Goal: Information Seeking & Learning: Learn about a topic

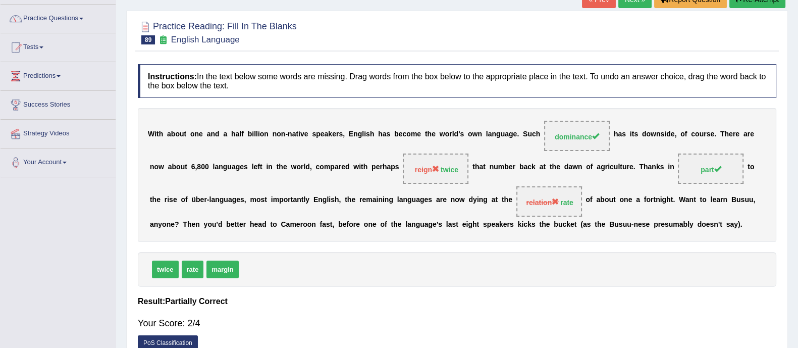
scroll to position [4, 0]
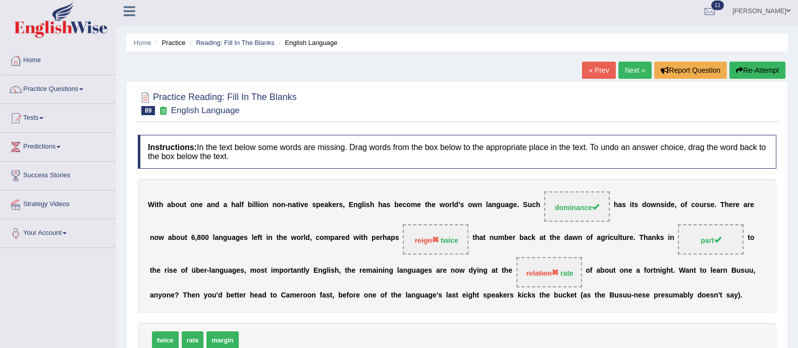
click at [770, 67] on button "Re-Attempt" at bounding box center [757, 70] width 56 height 17
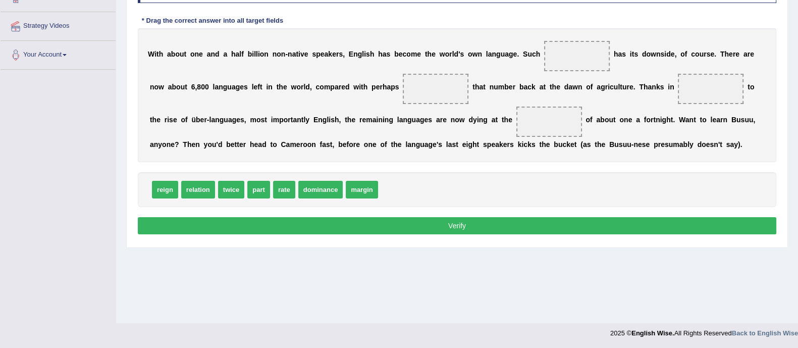
scroll to position [145, 0]
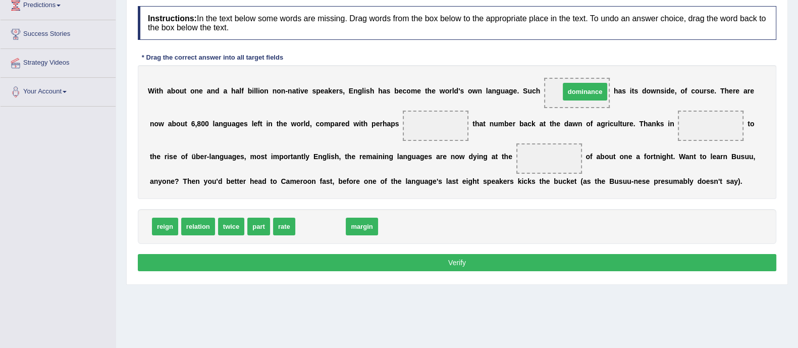
drag, startPoint x: 319, startPoint y: 222, endPoint x: 584, endPoint y: 87, distance: 297.1
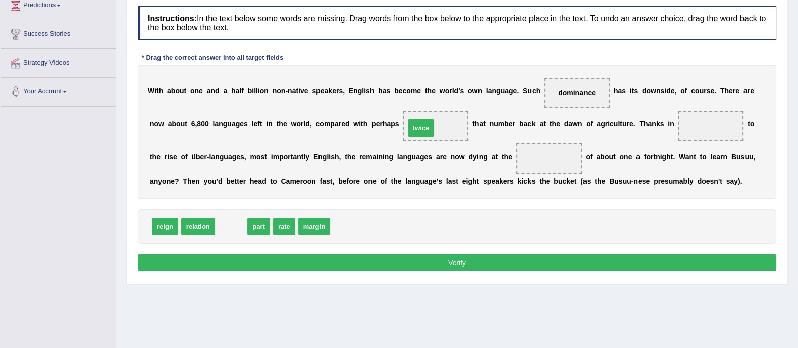
drag, startPoint x: 233, startPoint y: 222, endPoint x: 423, endPoint y: 124, distance: 213.6
drag, startPoint x: 227, startPoint y: 224, endPoint x: 702, endPoint y: 128, distance: 484.6
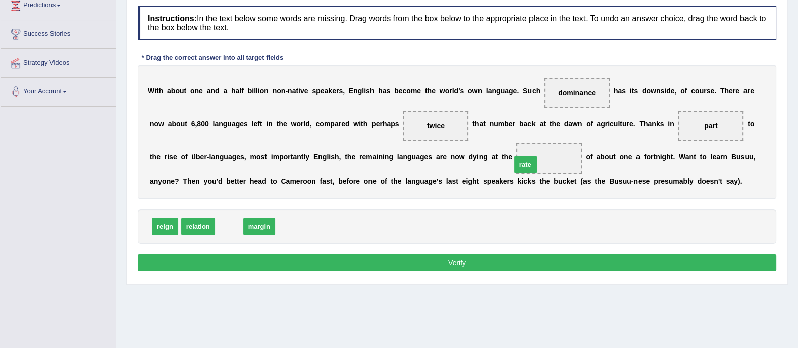
drag, startPoint x: 229, startPoint y: 222, endPoint x: 527, endPoint y: 160, distance: 305.1
click at [495, 259] on button "Verify" at bounding box center [457, 262] width 639 height 17
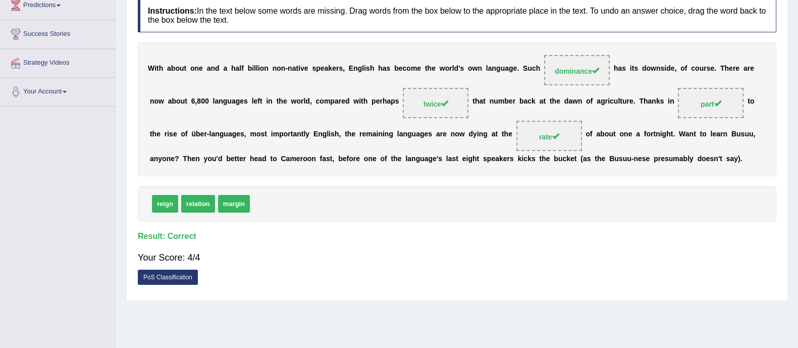
scroll to position [0, 0]
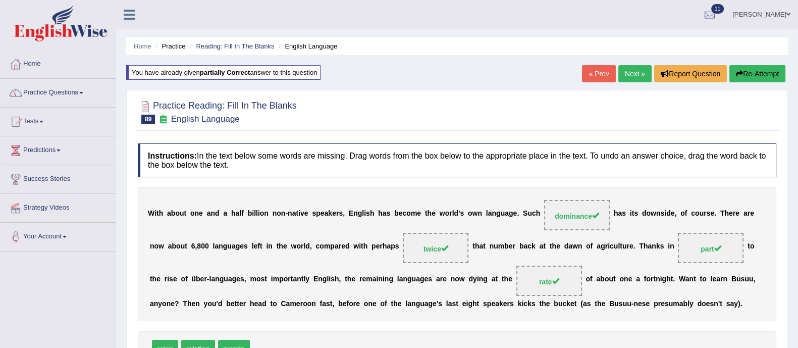
click at [625, 70] on link "Next »" at bounding box center [634, 73] width 33 height 17
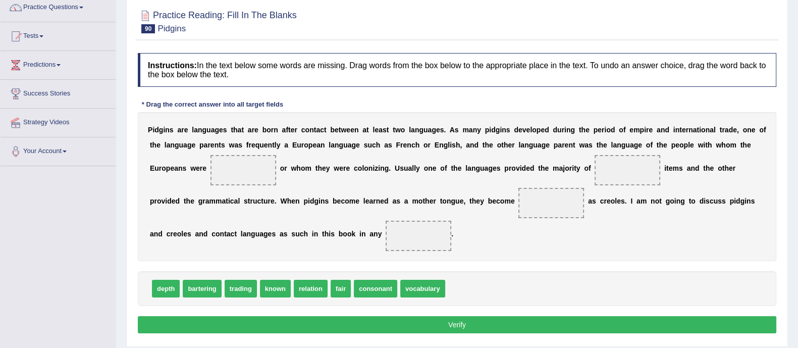
scroll to position [93, 0]
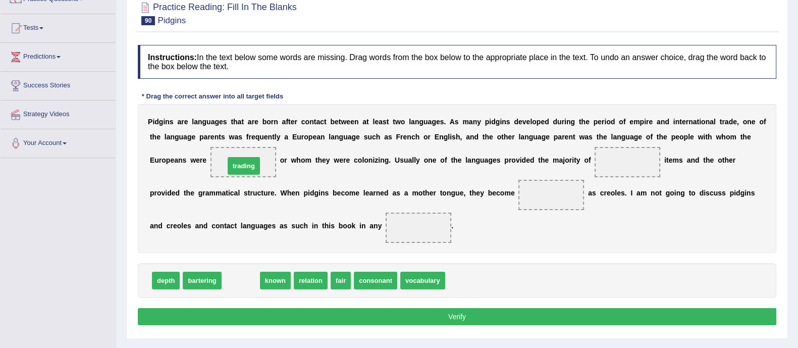
drag, startPoint x: 235, startPoint y: 282, endPoint x: 238, endPoint y: 168, distance: 114.6
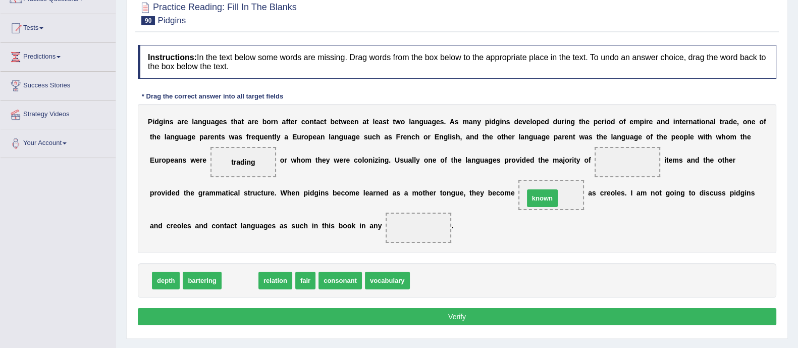
drag, startPoint x: 237, startPoint y: 277, endPoint x: 540, endPoint y: 194, distance: 313.5
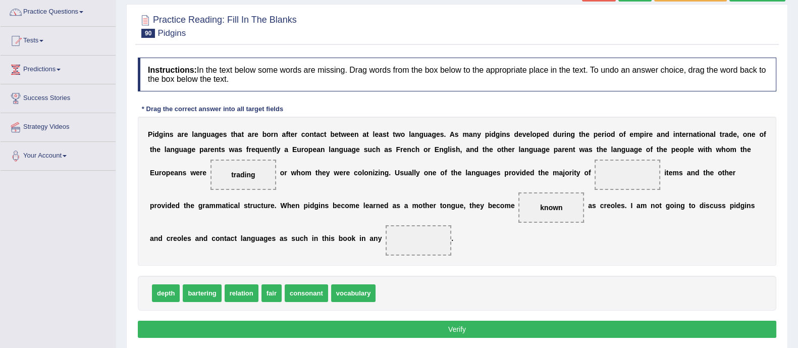
scroll to position [83, 0]
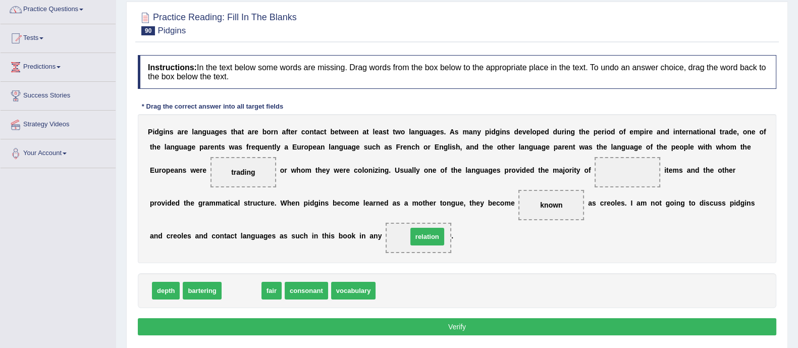
drag, startPoint x: 239, startPoint y: 289, endPoint x: 424, endPoint y: 235, distance: 193.0
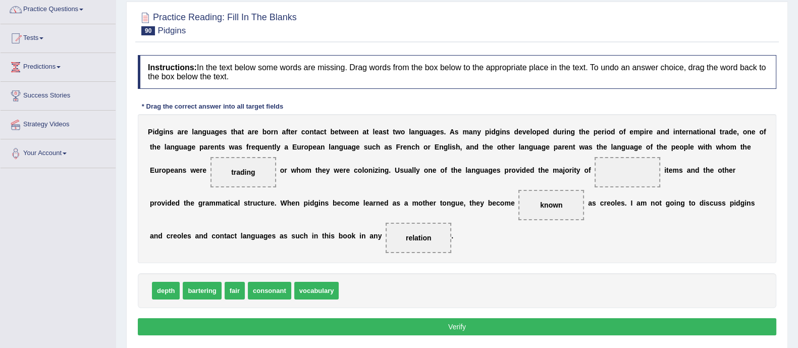
click at [248, 294] on span "consonant" at bounding box center [269, 291] width 43 height 18
drag, startPoint x: 204, startPoint y: 292, endPoint x: 241, endPoint y: 160, distance: 137.3
drag, startPoint x: 319, startPoint y: 290, endPoint x: 647, endPoint y: 177, distance: 347.0
click at [549, 329] on button "Verify" at bounding box center [457, 326] width 639 height 17
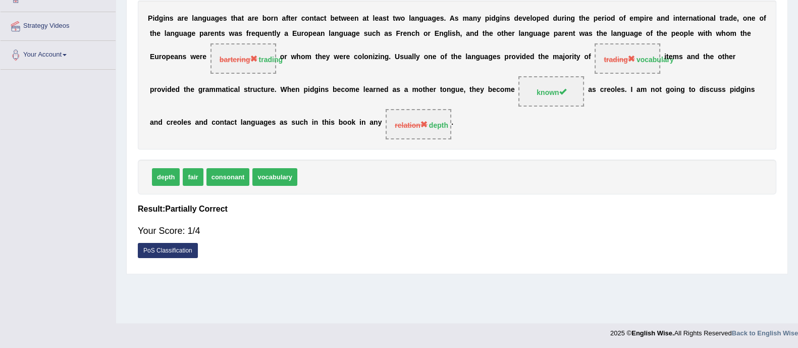
scroll to position [0, 0]
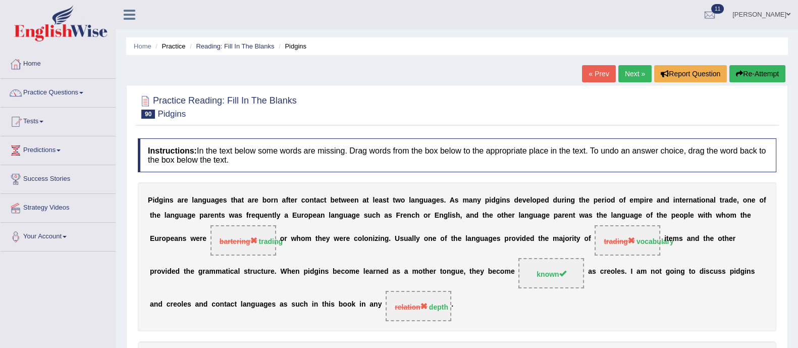
click at [759, 74] on button "Re-Attempt" at bounding box center [757, 73] width 56 height 17
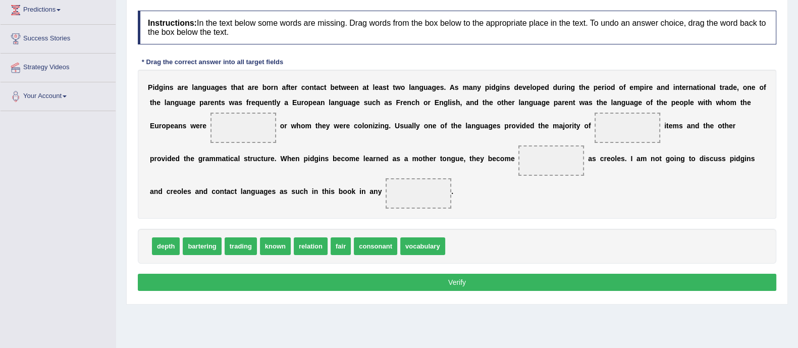
scroll to position [139, 0]
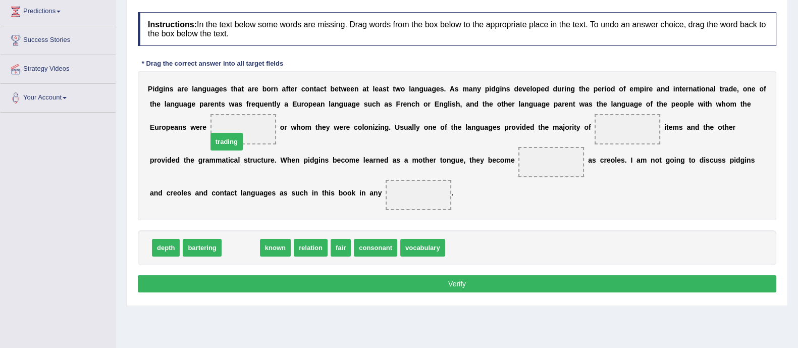
drag, startPoint x: 235, startPoint y: 250, endPoint x: 220, endPoint y: 130, distance: 121.1
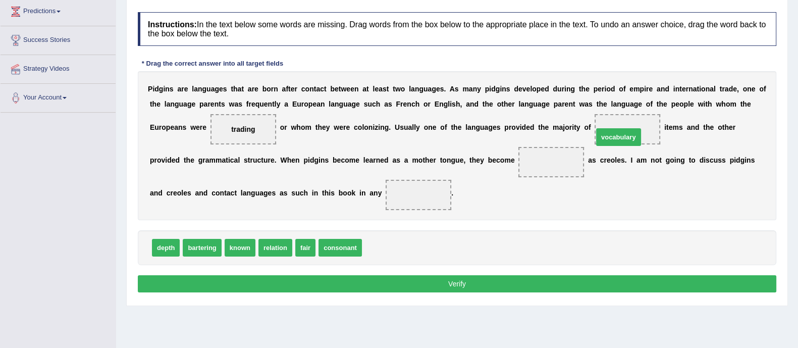
drag, startPoint x: 378, startPoint y: 247, endPoint x: 609, endPoint y: 136, distance: 256.5
drag, startPoint x: 230, startPoint y: 243, endPoint x: 545, endPoint y: 158, distance: 326.3
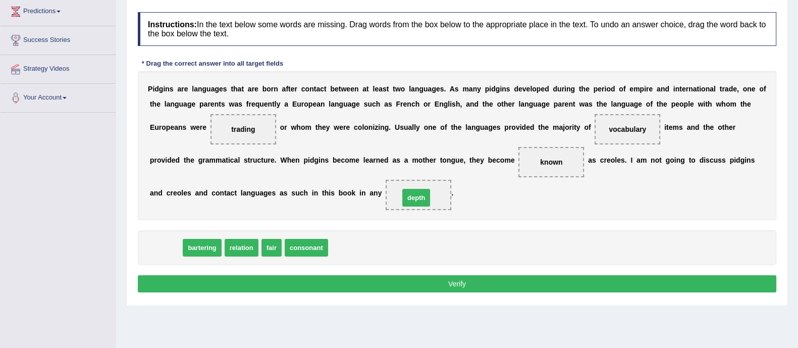
drag, startPoint x: 156, startPoint y: 241, endPoint x: 406, endPoint y: 193, distance: 254.4
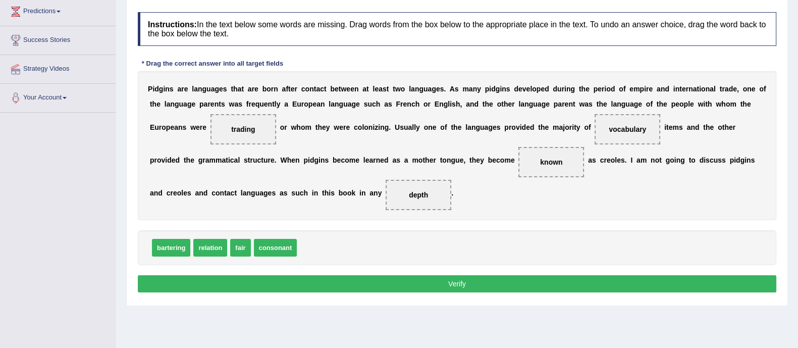
click at [401, 284] on button "Verify" at bounding box center [457, 283] width 639 height 17
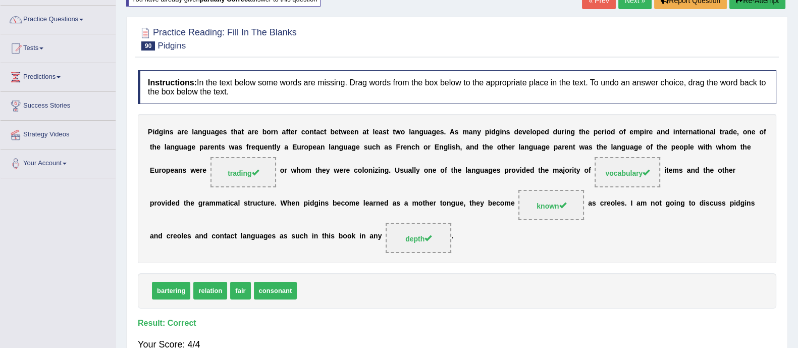
scroll to position [0, 0]
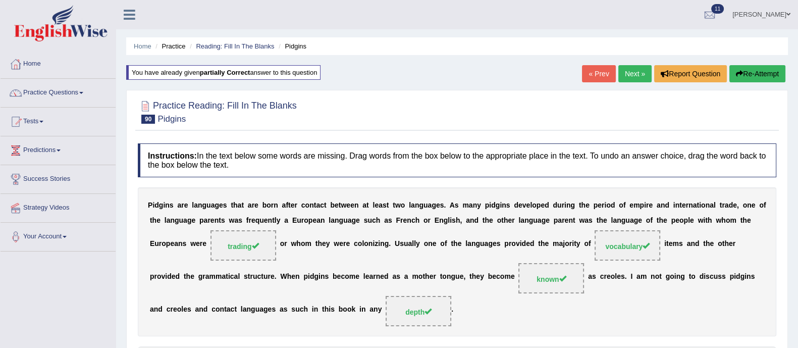
click at [627, 72] on link "Next »" at bounding box center [634, 73] width 33 height 17
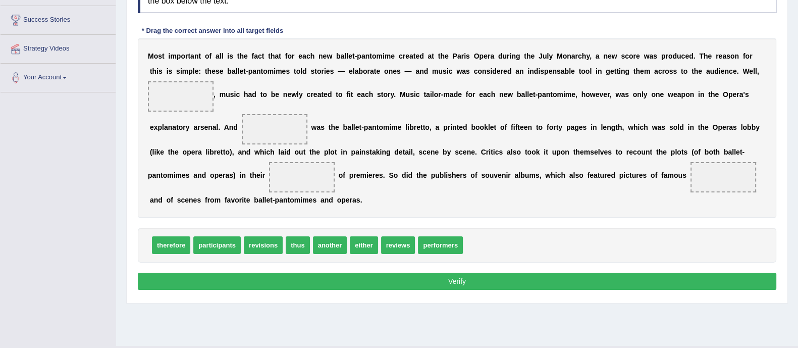
scroll to position [161, 0]
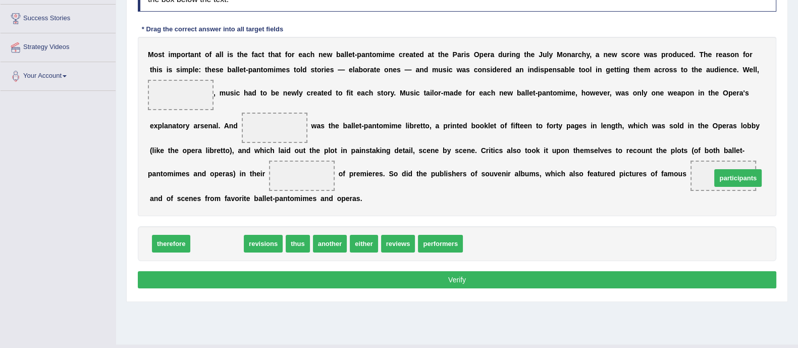
drag, startPoint x: 209, startPoint y: 243, endPoint x: 729, endPoint y: 177, distance: 524.1
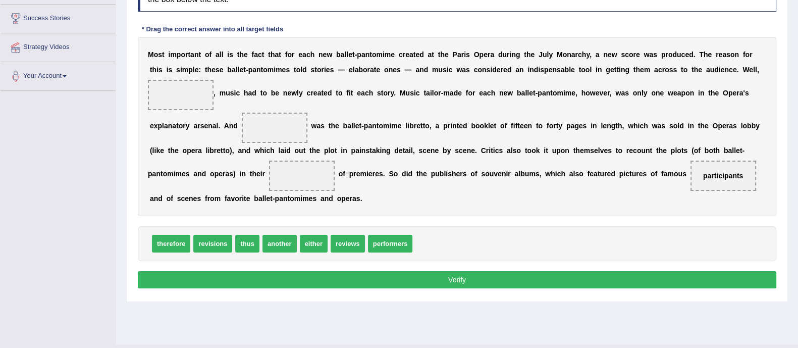
click at [285, 165] on span at bounding box center [302, 176] width 66 height 30
drag, startPoint x: 163, startPoint y: 248, endPoint x: 169, endPoint y: 97, distance: 151.1
click at [233, 238] on span "another" at bounding box center [238, 244] width 34 height 18
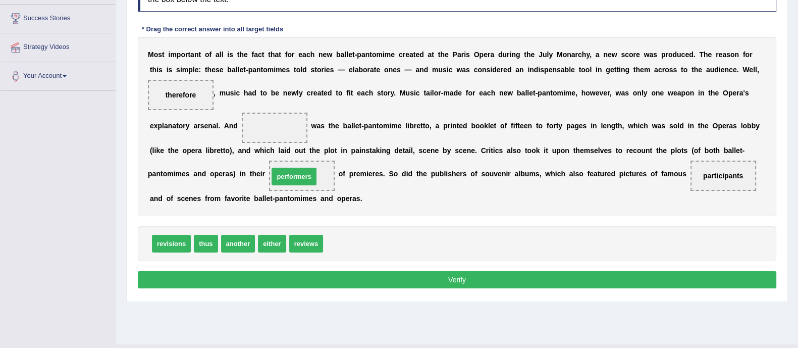
drag, startPoint x: 352, startPoint y: 246, endPoint x: 297, endPoint y: 178, distance: 87.6
drag, startPoint x: 180, startPoint y: 93, endPoint x: 280, endPoint y: 128, distance: 106.0
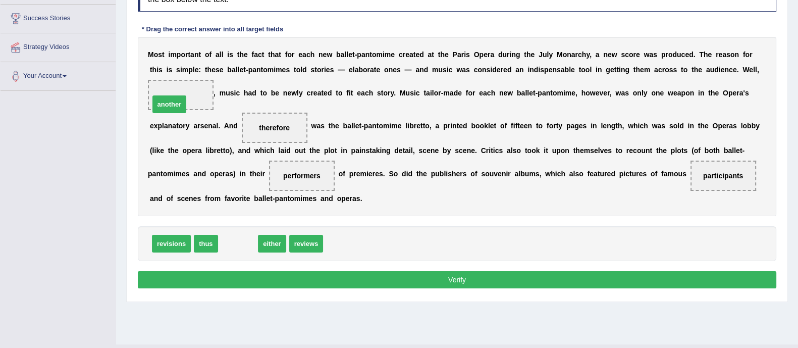
drag, startPoint x: 240, startPoint y: 246, endPoint x: 178, endPoint y: 104, distance: 154.4
click at [375, 278] on button "Verify" at bounding box center [457, 279] width 639 height 17
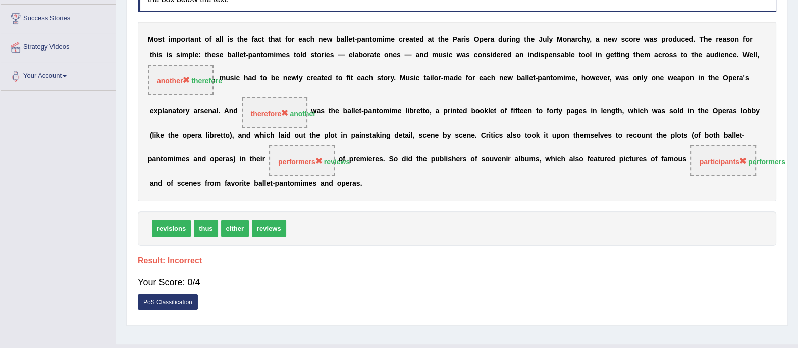
scroll to position [0, 0]
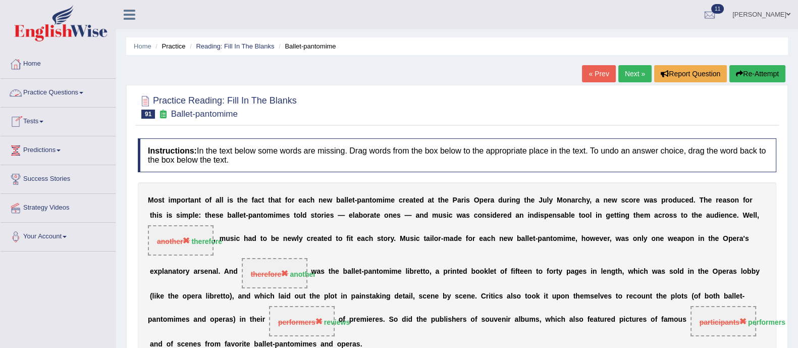
click at [61, 93] on link "Practice Questions" at bounding box center [58, 91] width 115 height 25
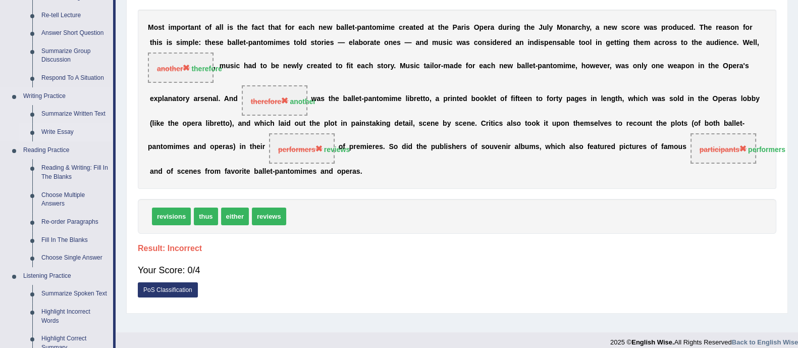
scroll to position [177, 0]
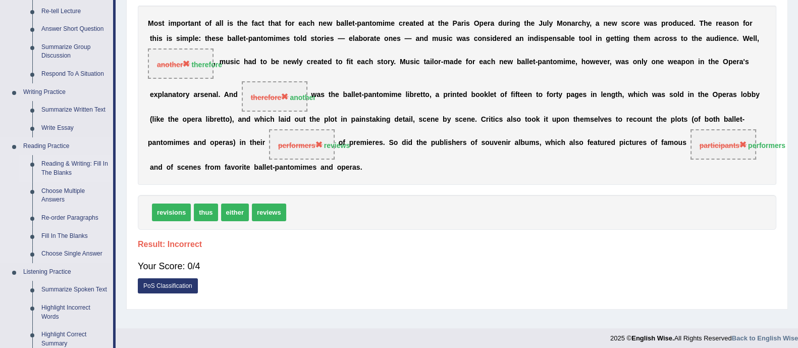
click at [58, 164] on link "Reading & Writing: Fill In The Blanks" at bounding box center [75, 168] width 76 height 27
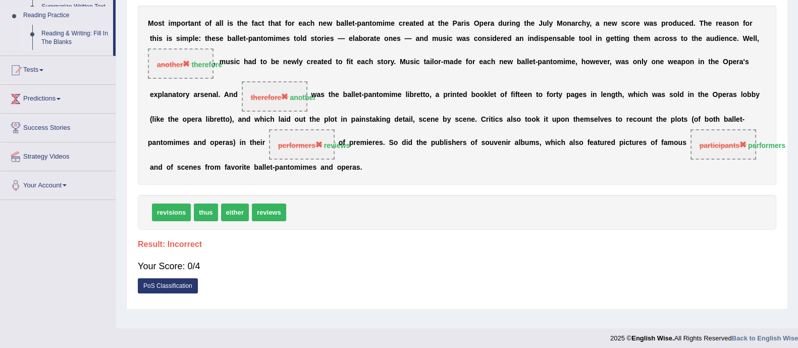
scroll to position [182, 0]
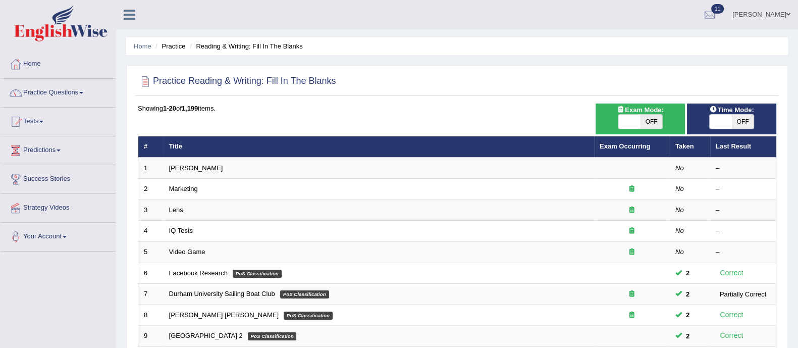
click at [651, 117] on span "OFF" at bounding box center [652, 122] width 22 height 14
checkbox input "true"
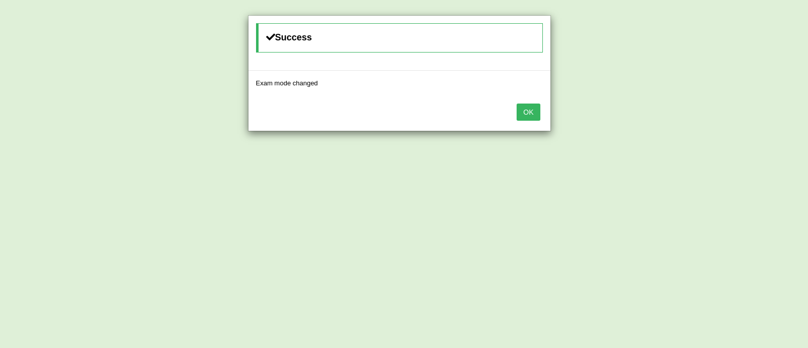
click at [530, 120] on div "OK" at bounding box center [399, 112] width 302 height 35
click at [529, 108] on button "OK" at bounding box center [527, 111] width 23 height 17
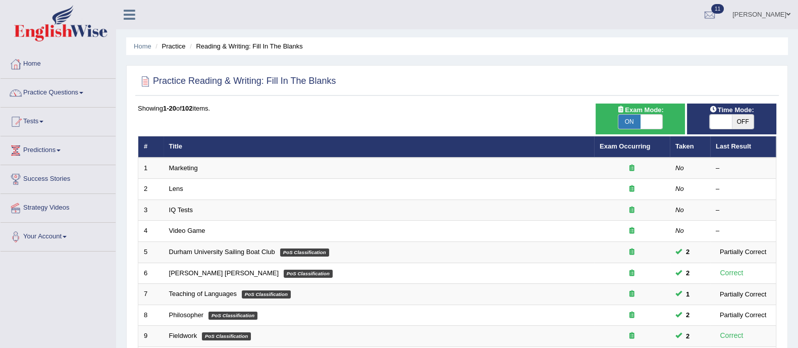
click at [742, 122] on span "OFF" at bounding box center [743, 122] width 22 height 14
checkbox input "true"
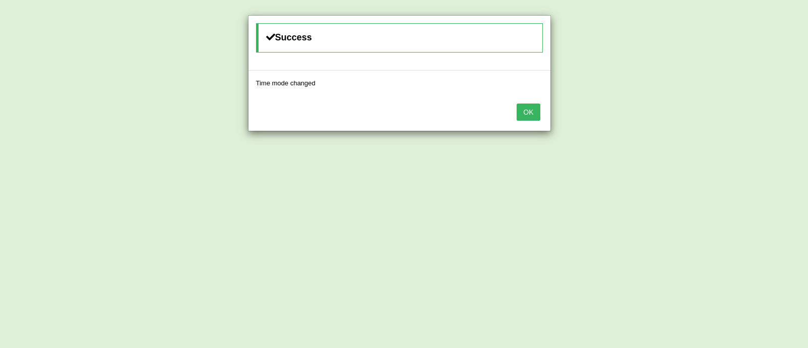
click at [524, 108] on button "OK" at bounding box center [527, 111] width 23 height 17
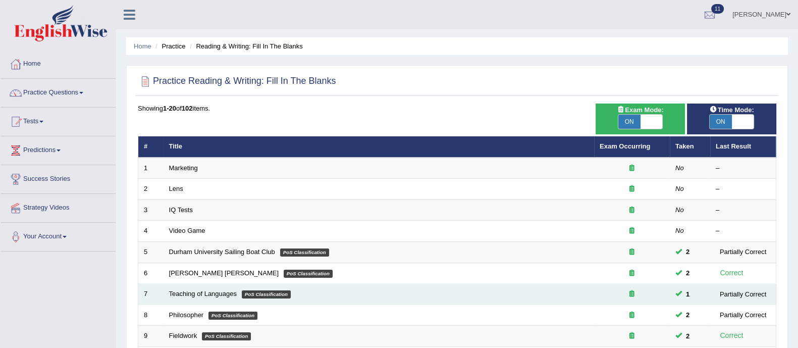
scroll to position [318, 0]
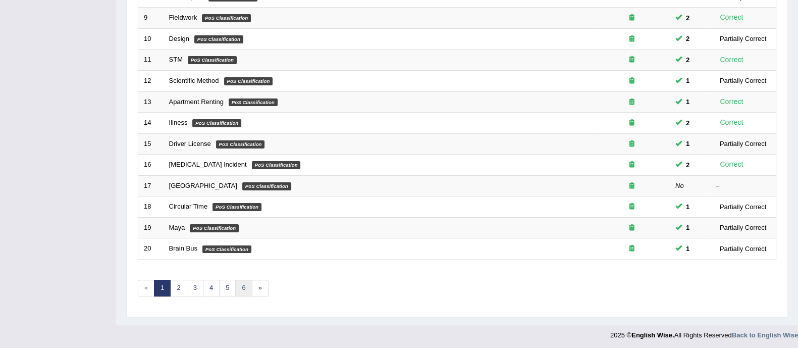
click at [243, 288] on link "6" at bounding box center [243, 288] width 17 height 17
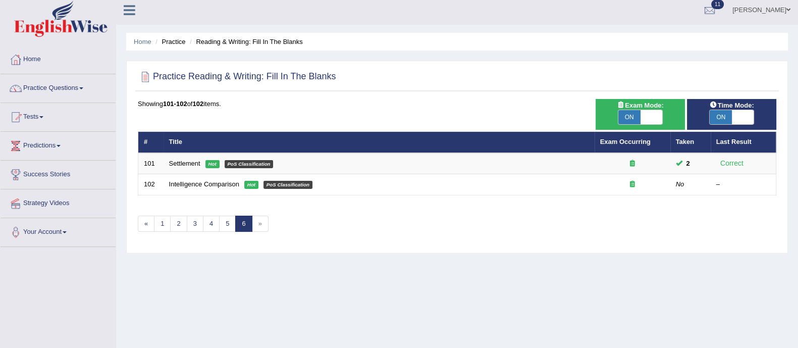
scroll to position [5, 0]
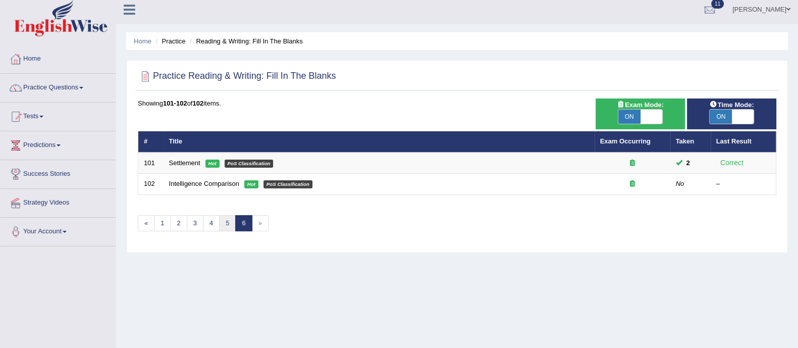
click at [227, 223] on link "5" at bounding box center [227, 223] width 17 height 17
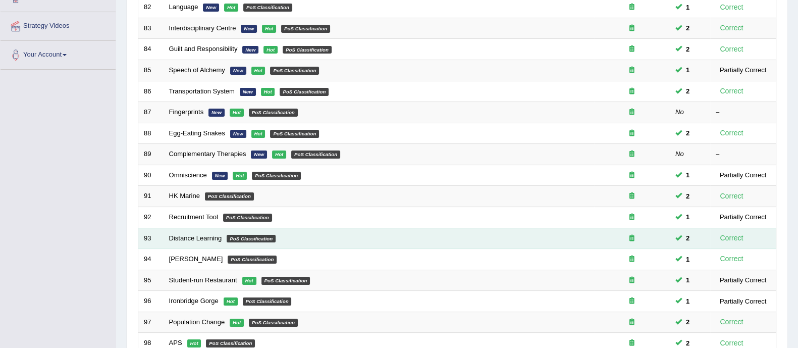
scroll to position [182, 0]
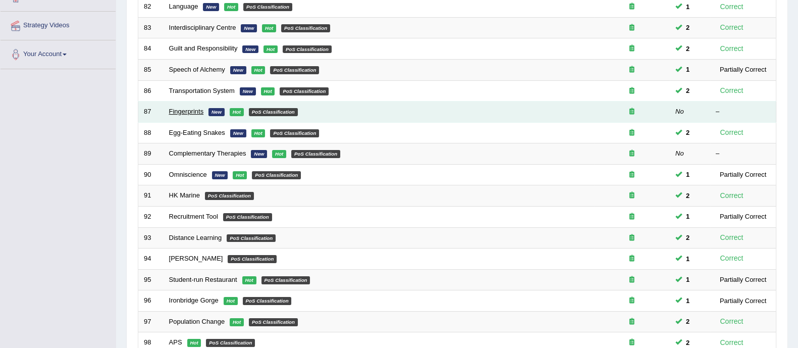
click at [196, 109] on link "Fingerprints" at bounding box center [186, 112] width 35 height 8
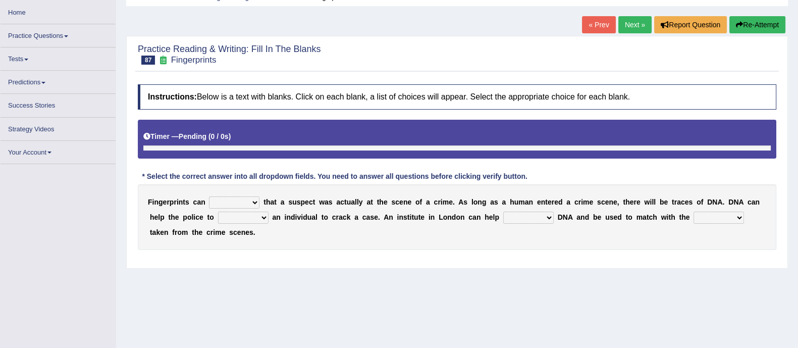
scroll to position [50, 0]
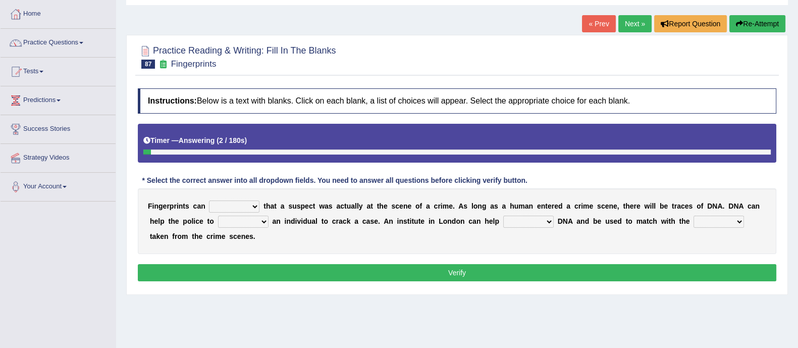
click at [239, 205] on select "prove stay bring clear" at bounding box center [234, 206] width 50 height 12
select select "clear"
click at [209, 200] on select "prove stay bring clear" at bounding box center [234, 206] width 50 height 12
click at [240, 218] on select "engage stay identify listen" at bounding box center [243, 222] width 50 height 12
select select "identify"
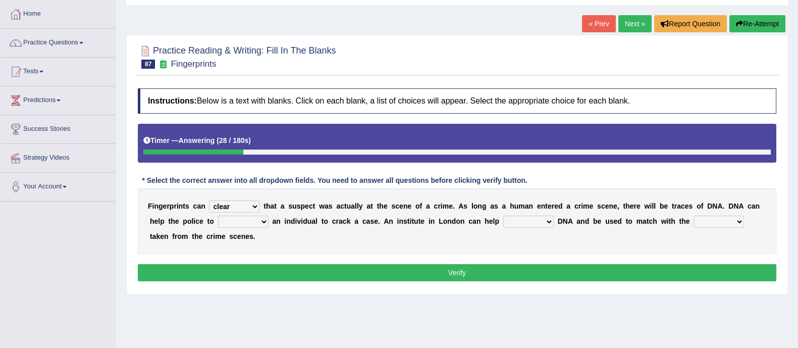
click at [218, 216] on select "engage stay identify listen" at bounding box center [243, 222] width 50 height 12
click at [532, 218] on select "change increase reserve introduce" at bounding box center [528, 222] width 50 height 12
select select "introduce"
click at [503, 216] on select "change increase reserve introduce" at bounding box center [528, 222] width 50 height 12
click at [718, 221] on select "ideas samples breaks matches" at bounding box center [719, 222] width 50 height 12
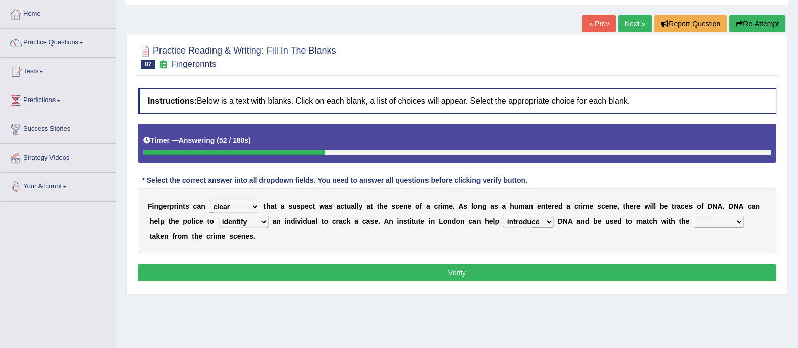
select select "samples"
click at [694, 216] on select "ideas samples breaks matches" at bounding box center [719, 222] width 50 height 12
click at [242, 201] on select "prove stay bring clear" at bounding box center [234, 206] width 50 height 12
select select "prove"
click at [209, 200] on select "prove stay bring clear" at bounding box center [234, 206] width 50 height 12
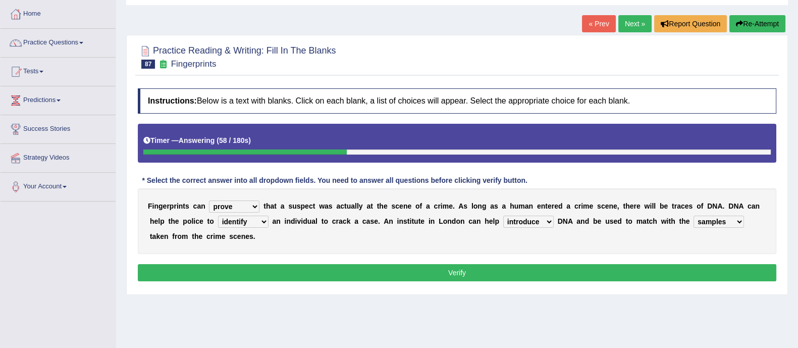
click at [263, 274] on button "Verify" at bounding box center [457, 272] width 639 height 17
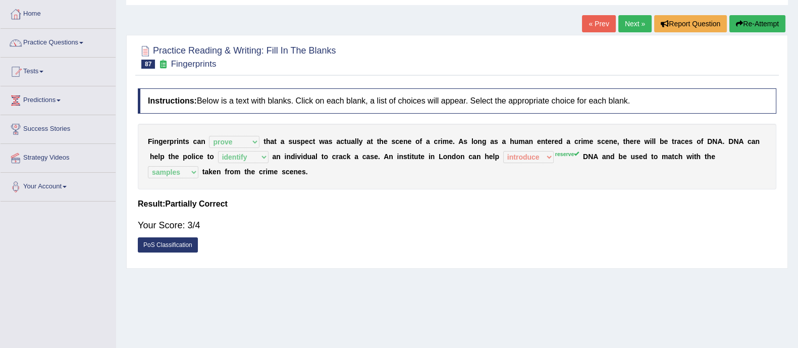
click at [632, 22] on link "Next »" at bounding box center [634, 23] width 33 height 17
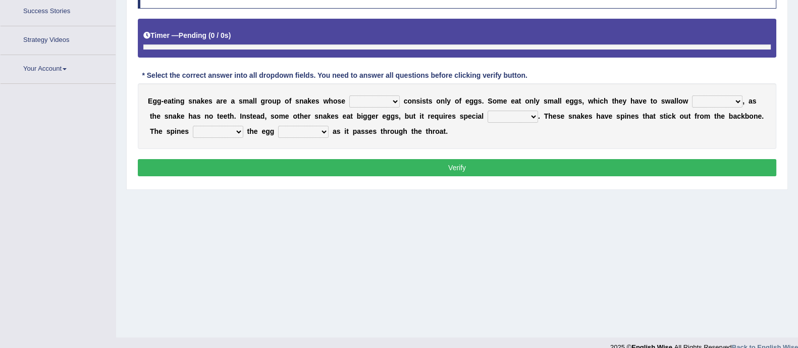
scroll to position [182, 0]
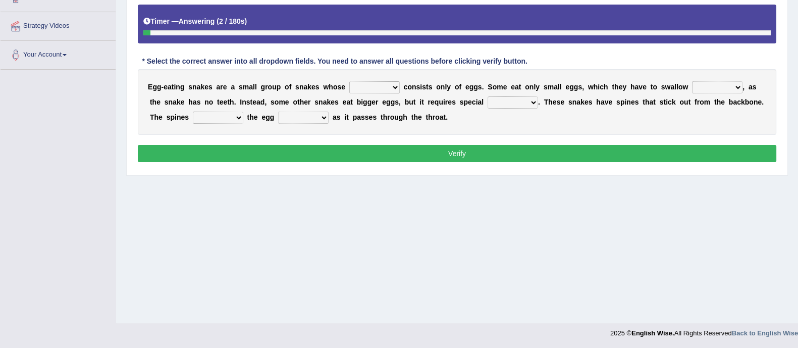
click at [367, 83] on select "food diet meals serves" at bounding box center [374, 87] width 50 height 12
select select "diet"
click at [349, 81] on select "food diet meals serves" at bounding box center [374, 87] width 50 height 12
click at [707, 87] on select "whole hole full complete" at bounding box center [717, 87] width 50 height 12
select select "whole"
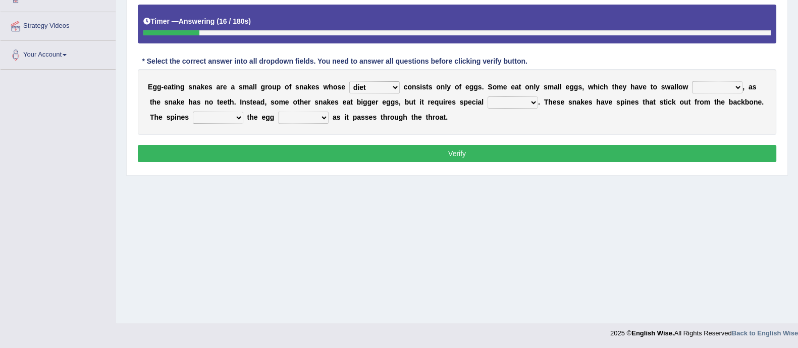
click at [692, 81] on select "whole hole full complete" at bounding box center [717, 87] width 50 height 12
click at [505, 101] on select "effects prospects refines treatment" at bounding box center [513, 102] width 50 height 12
select select "treatment"
click at [488, 96] on select "effects prospects refines treatment" at bounding box center [513, 102] width 50 height 12
click at [528, 177] on div "Home Practice Reading & Writing: Fill In The Blanks Egg-Eating Snakes You have …" at bounding box center [457, 70] width 682 height 505
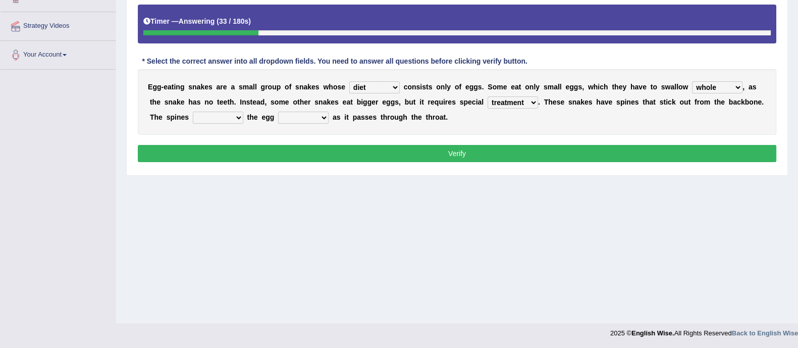
click at [204, 119] on select "breaks supports rages crack" at bounding box center [218, 118] width 50 height 12
select select "crack"
click at [193, 112] on select "breaks supports rages crack" at bounding box center [218, 118] width 50 height 12
click at [225, 194] on div "Home Practice Reading & Writing: Fill In The Blanks Egg-Eating Snakes You have …" at bounding box center [457, 70] width 682 height 505
click at [294, 119] on select "takes open brings close" at bounding box center [303, 118] width 50 height 12
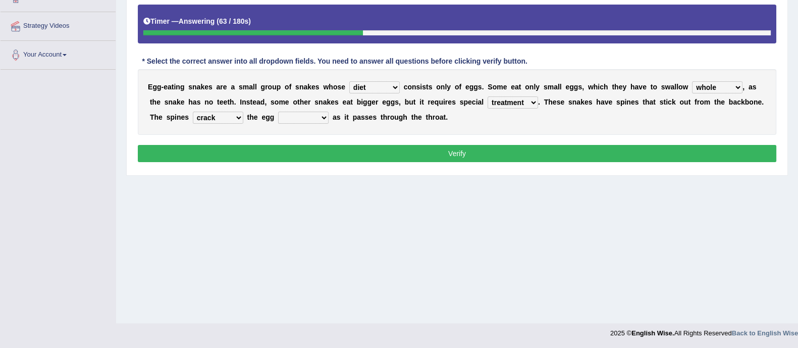
select select "close"
click at [278, 112] on select "takes open brings close" at bounding box center [303, 118] width 50 height 12
click at [358, 145] on button "Verify" at bounding box center [457, 153] width 639 height 17
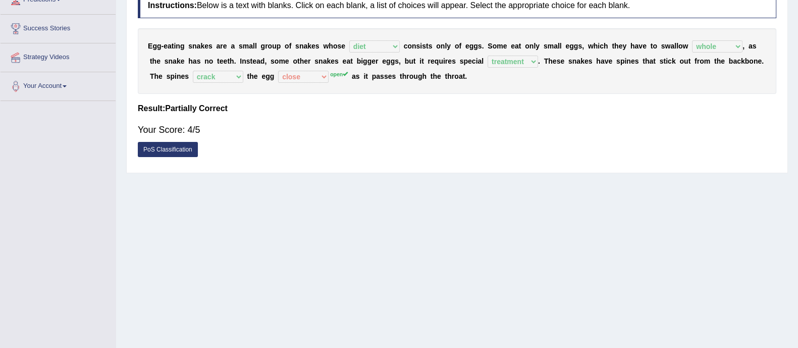
scroll to position [0, 0]
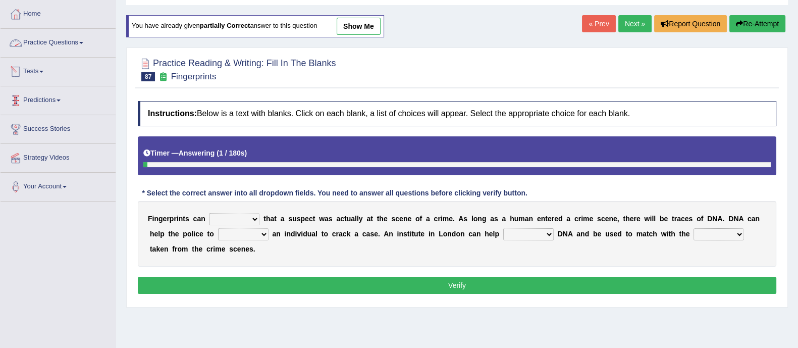
click at [70, 43] on link "Practice Questions" at bounding box center [58, 41] width 115 height 25
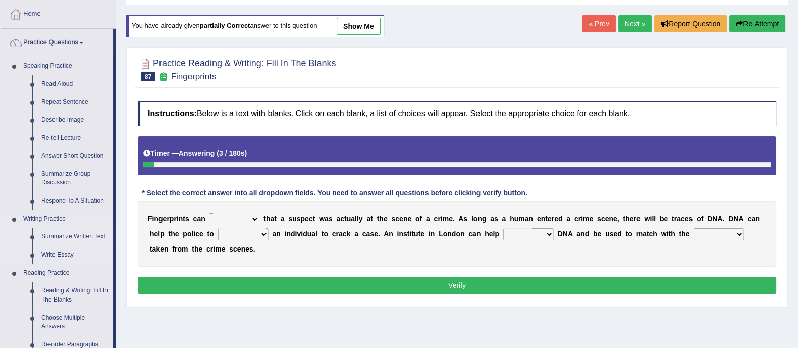
scroll to position [152, 0]
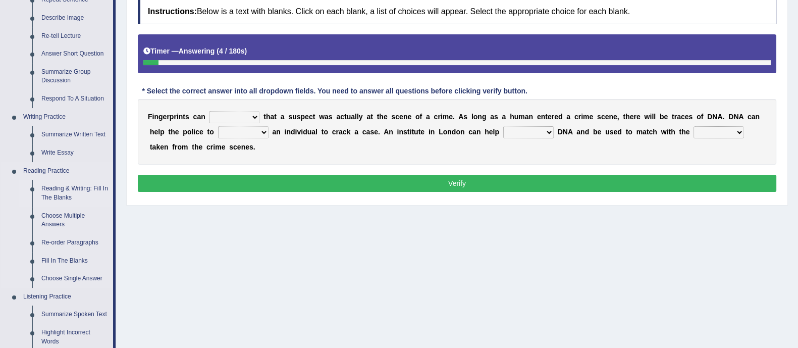
click at [63, 192] on link "Reading & Writing: Fill In The Blanks" at bounding box center [75, 193] width 76 height 27
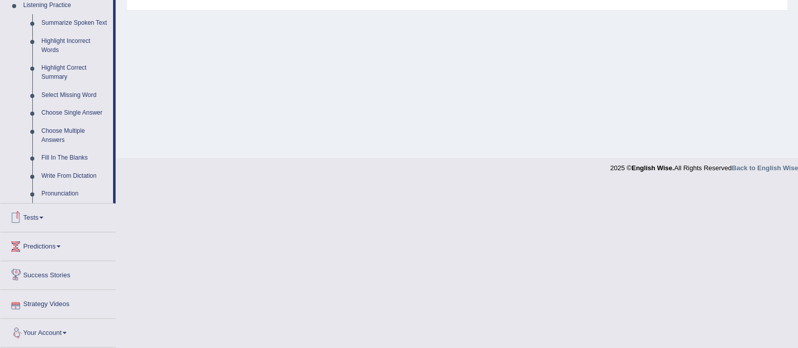
scroll to position [426, 0]
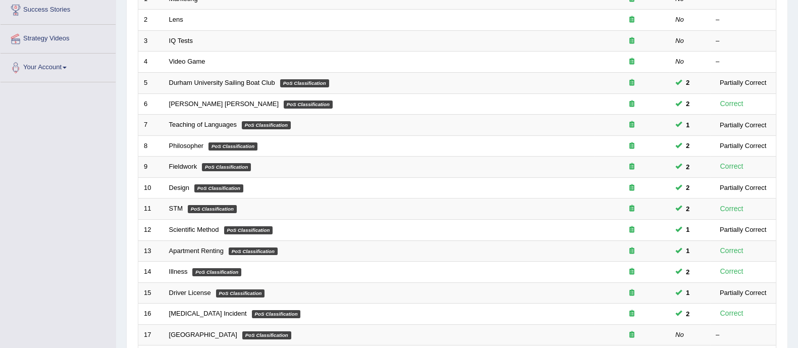
scroll to position [318, 0]
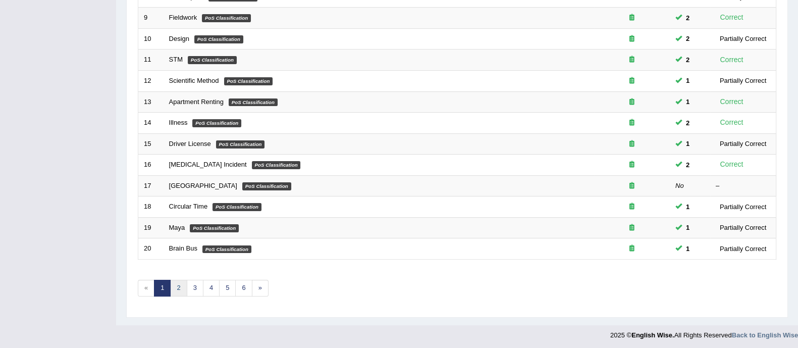
click at [177, 289] on link "2" at bounding box center [178, 288] width 17 height 17
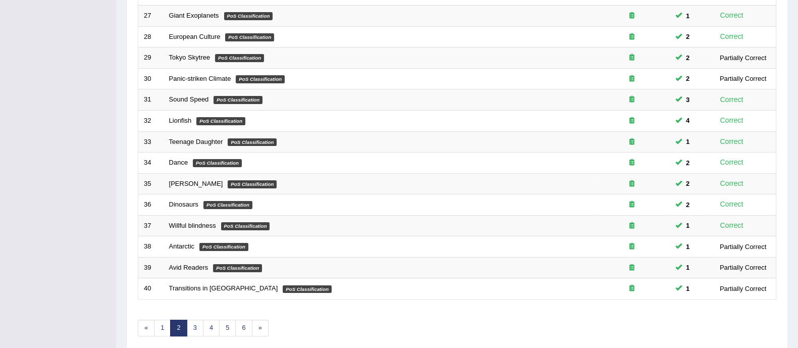
scroll to position [318, 0]
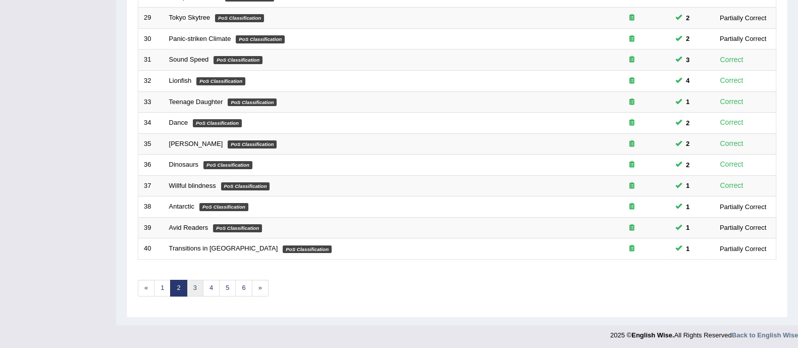
click at [194, 286] on link "3" at bounding box center [195, 288] width 17 height 17
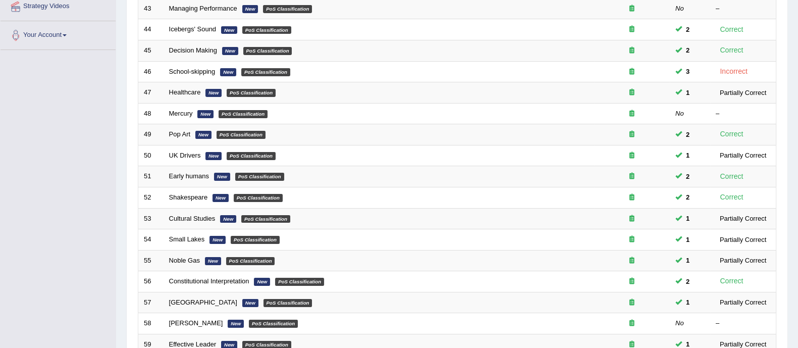
scroll to position [318, 0]
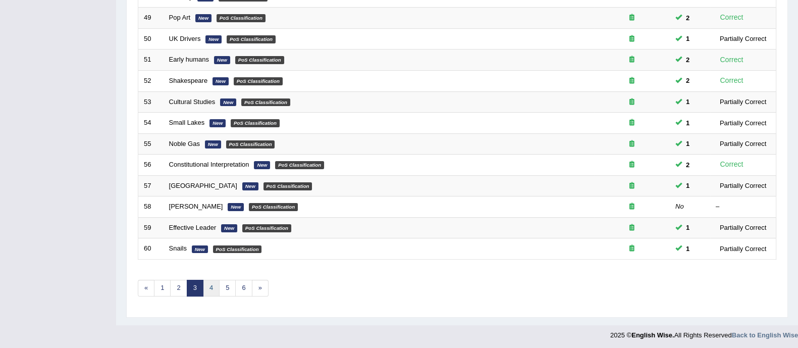
click at [209, 289] on link "4" at bounding box center [211, 288] width 17 height 17
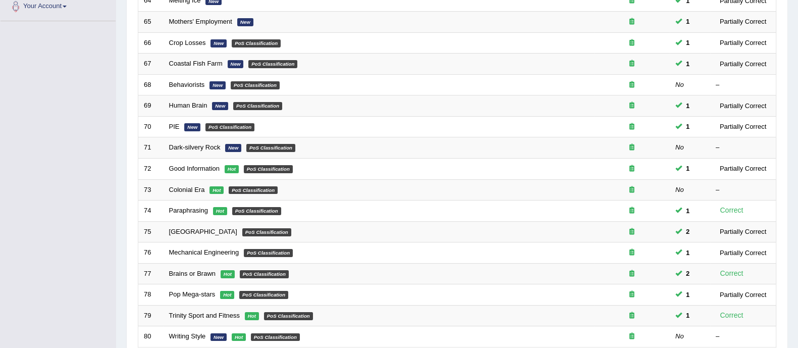
scroll to position [318, 0]
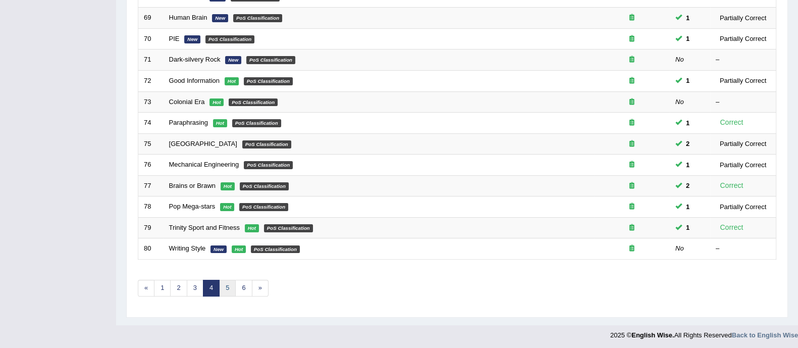
click at [230, 289] on link "5" at bounding box center [227, 288] width 17 height 17
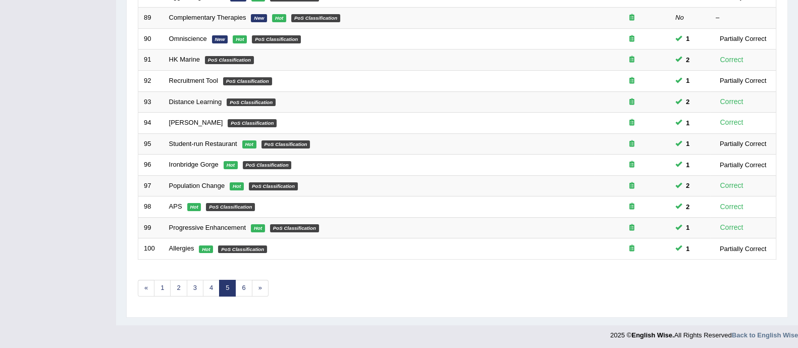
scroll to position [315, 0]
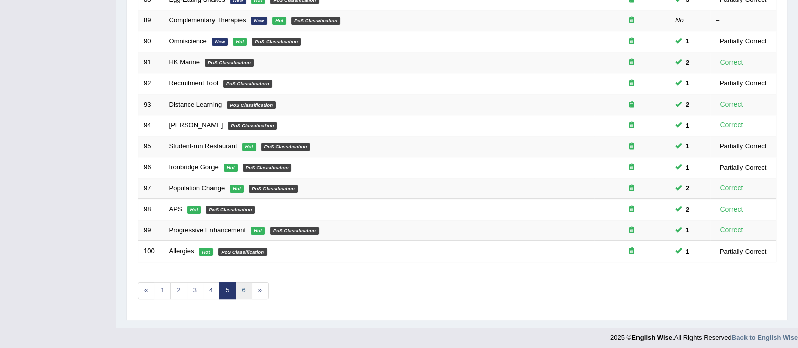
click at [241, 292] on link "6" at bounding box center [243, 290] width 17 height 17
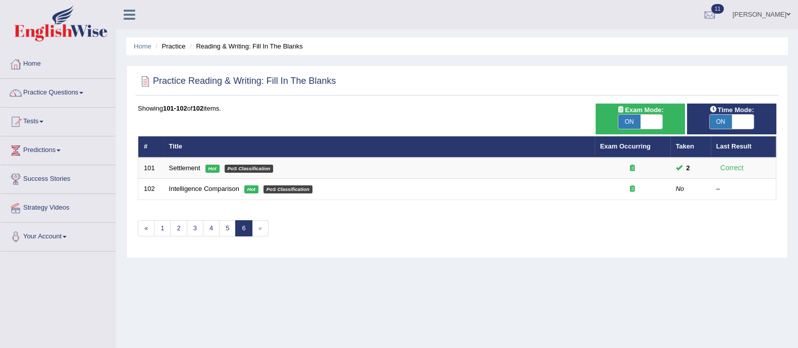
click at [634, 123] on span "ON" at bounding box center [629, 122] width 22 height 14
checkbox input "false"
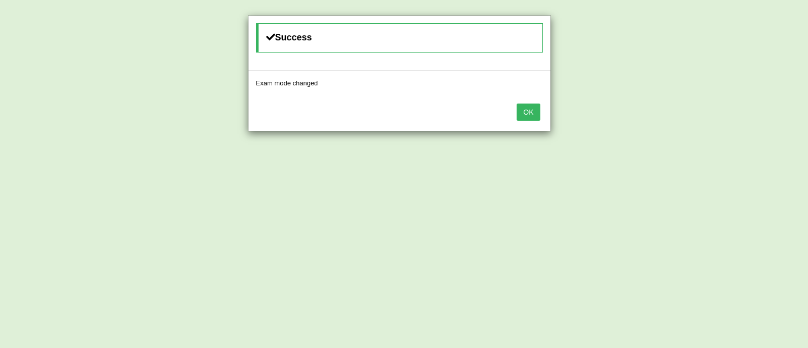
click at [511, 110] on div "OK" at bounding box center [399, 112] width 302 height 35
click at [535, 110] on button "OK" at bounding box center [527, 111] width 23 height 17
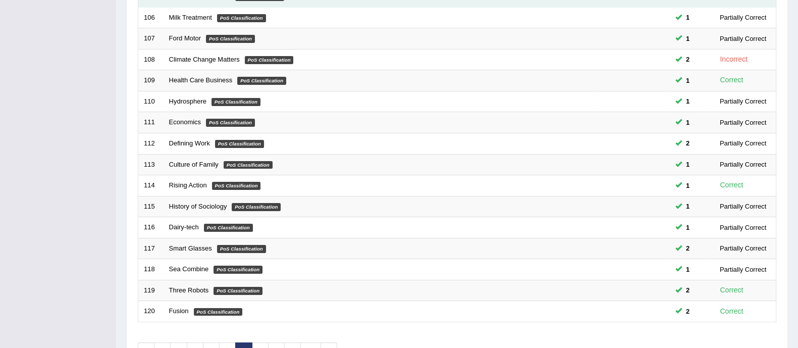
scroll to position [318, 0]
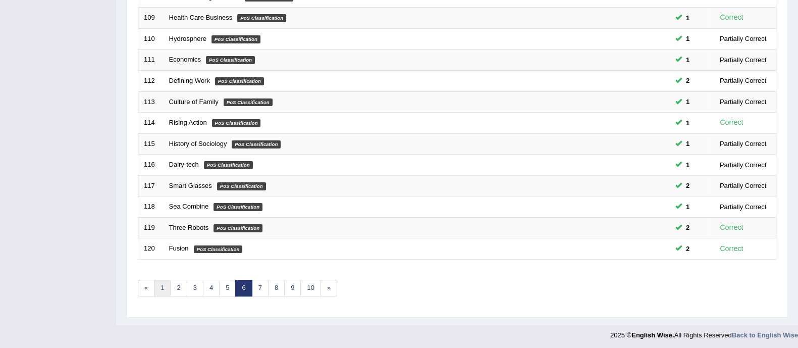
click at [166, 290] on link "1" at bounding box center [162, 288] width 17 height 17
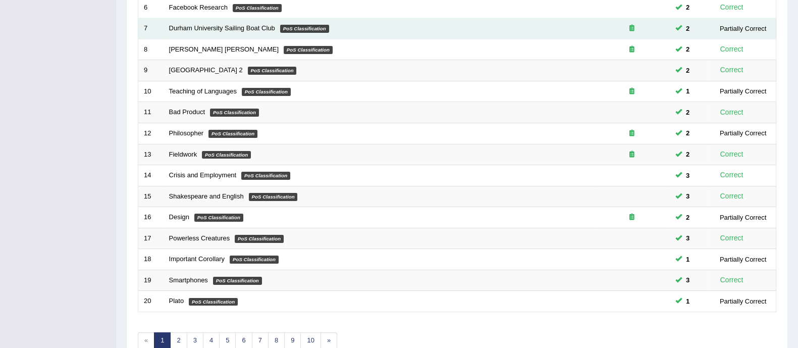
scroll to position [318, 0]
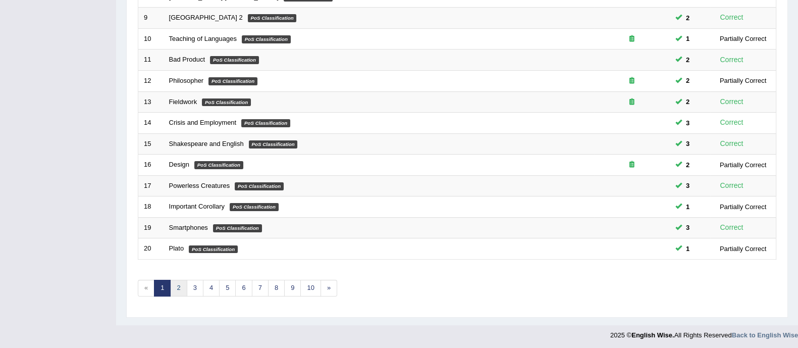
click at [180, 285] on link "2" at bounding box center [178, 288] width 17 height 17
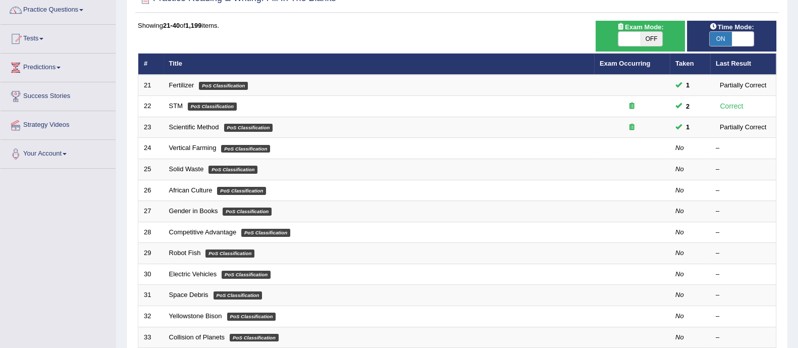
scroll to position [78, 0]
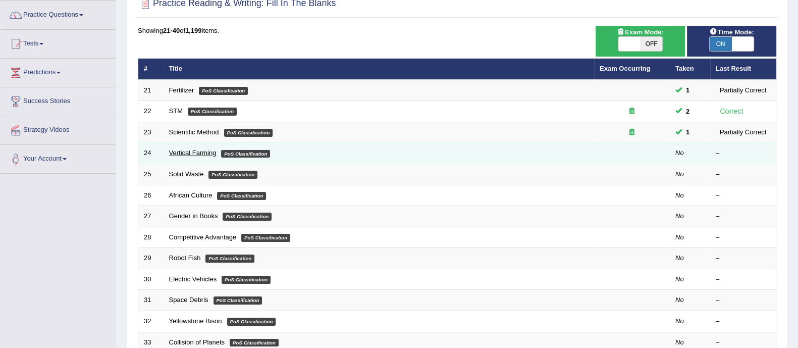
click at [183, 153] on link "Vertical Farming" at bounding box center [192, 153] width 47 height 8
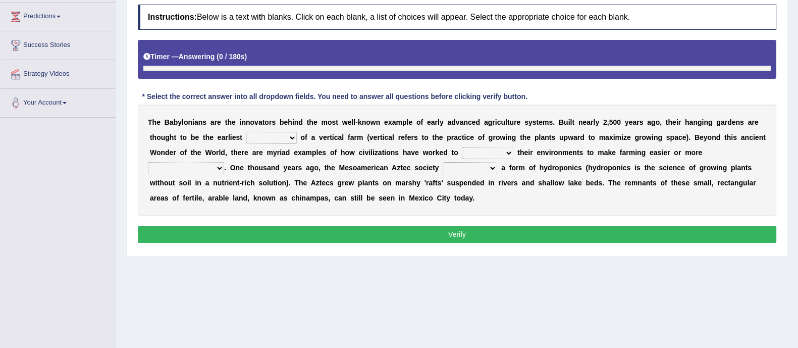
scroll to position [152, 0]
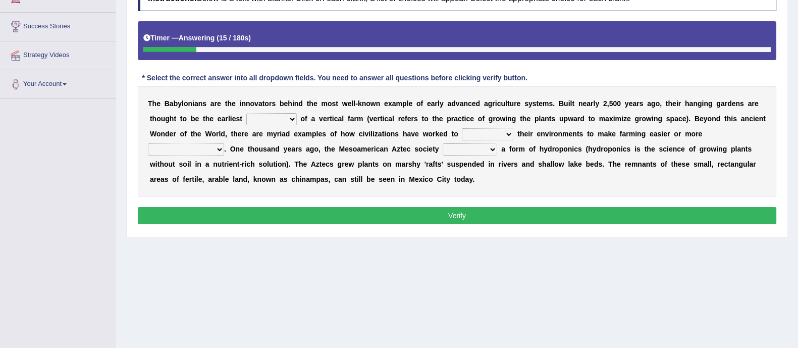
click at [262, 123] on select "prototype failure discredit protocol" at bounding box center [271, 119] width 50 height 12
click at [473, 131] on select "manipulate escape respect disarrange" at bounding box center [487, 134] width 51 height 12
select select "respect"
click at [462, 128] on select "manipulate escape respect disarrange" at bounding box center [487, 134] width 51 height 12
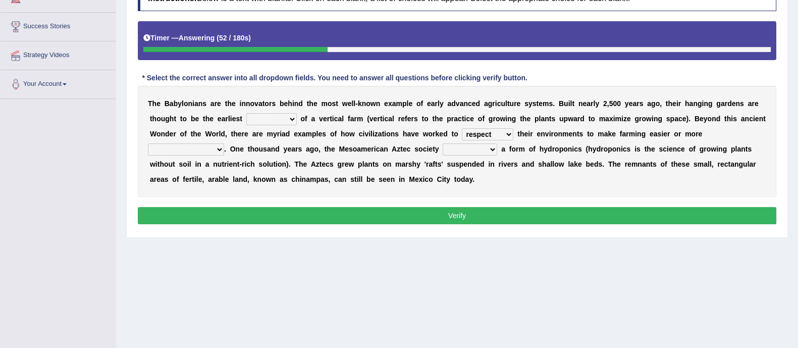
click at [196, 149] on select "productive constructive connective counterproductive" at bounding box center [186, 149] width 76 height 12
select select "productive"
click at [148, 143] on select "productive constructive connective counterproductive" at bounding box center [186, 149] width 76 height 12
click at [462, 150] on select "domineered volunteered pioneered engineered" at bounding box center [470, 149] width 55 height 12
select select "pioneered"
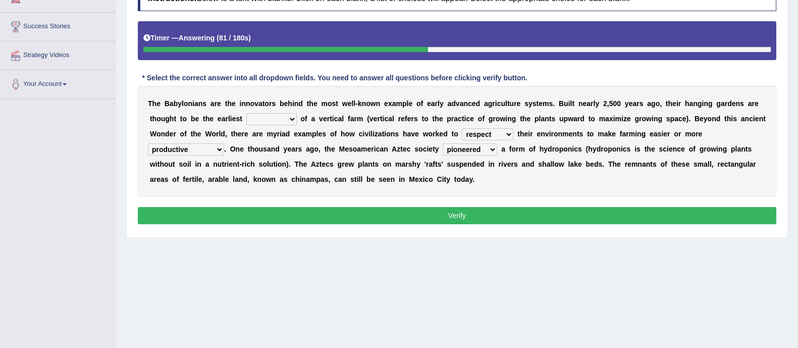
click at [444, 143] on select "domineered volunteered pioneered engineered" at bounding box center [470, 149] width 55 height 12
click at [256, 120] on select "prototype failure discredit protocol" at bounding box center [271, 119] width 50 height 12
select select "prototype"
click at [246, 113] on select "prototype failure discredit protocol" at bounding box center [271, 119] width 50 height 12
click at [307, 220] on button "Verify" at bounding box center [457, 215] width 639 height 17
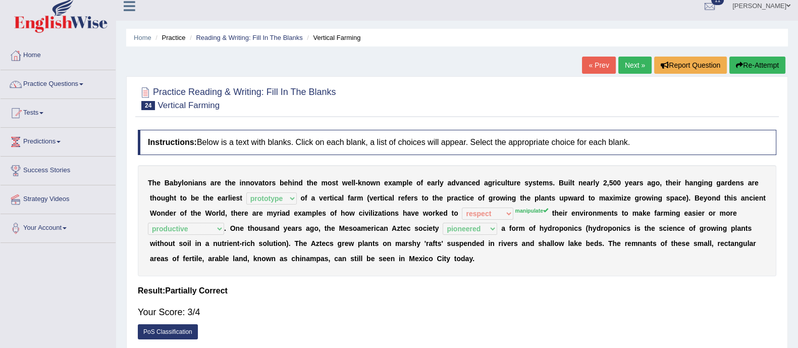
scroll to position [7, 0]
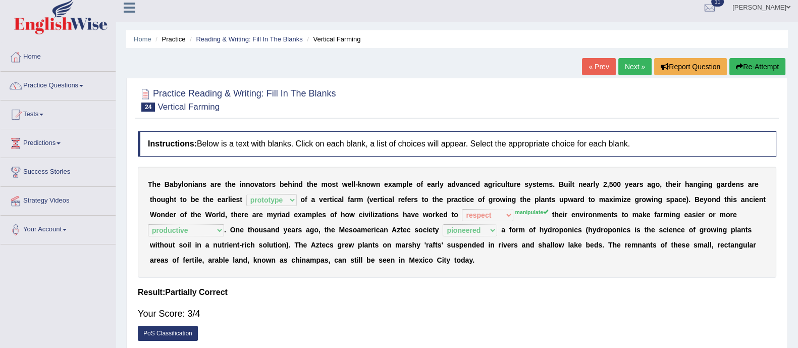
click at [632, 66] on link "Next »" at bounding box center [634, 66] width 33 height 17
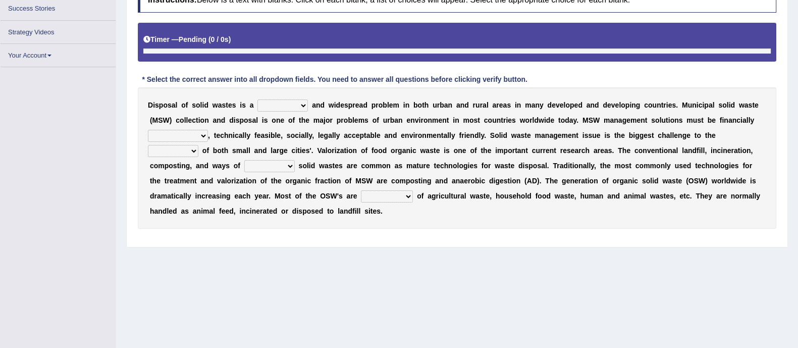
scroll to position [158, 0]
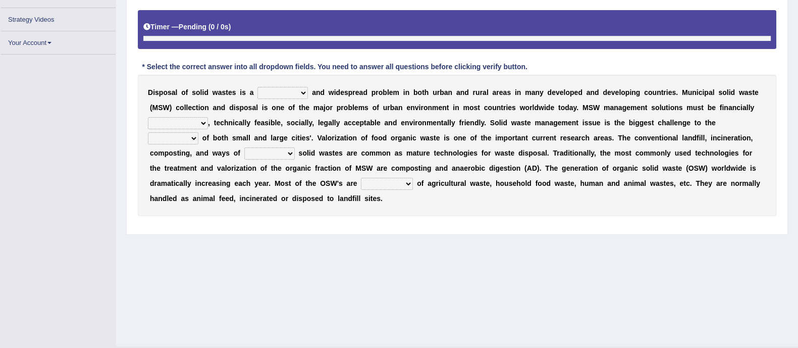
click at [288, 90] on select "slanting stinging stalling shafting" at bounding box center [282, 93] width 50 height 12
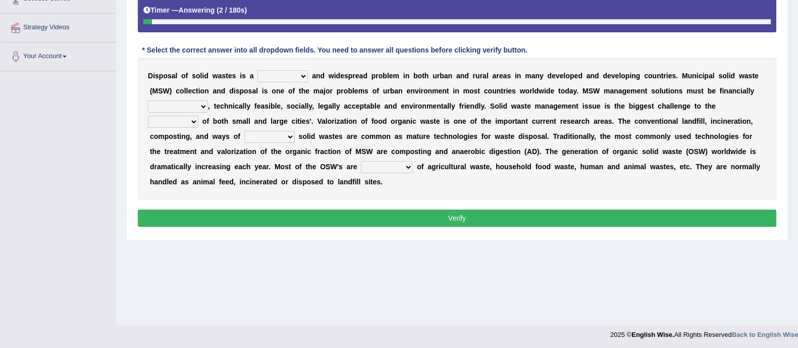
select select "shafting"
click at [257, 70] on select "slanting stinging stalling shafting" at bounding box center [282, 76] width 50 height 12
click at [152, 104] on select "unattainable sustainable objectionable treasonable" at bounding box center [178, 106] width 60 height 12
select select "sustainable"
click at [148, 100] on select "unattainable sustainable objectionable treasonable" at bounding box center [178, 106] width 60 height 12
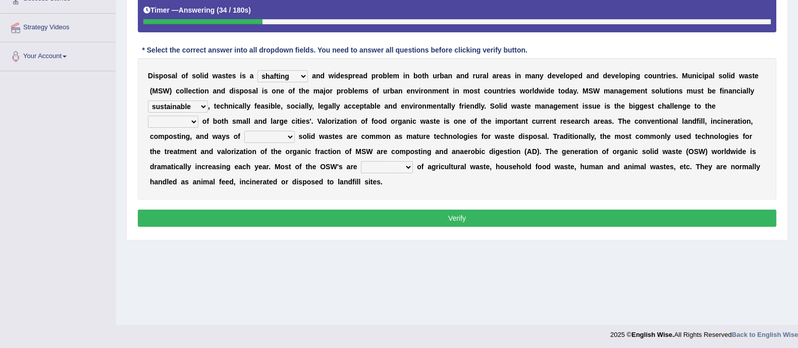
click at [174, 123] on select "plants culture authorities history" at bounding box center [173, 122] width 50 height 12
select select "history"
click at [148, 116] on select "plants culture authorities history" at bounding box center [173, 122] width 50 height 12
click at [280, 138] on select "reserving preserving deserving handling" at bounding box center [269, 137] width 50 height 12
select select "handling"
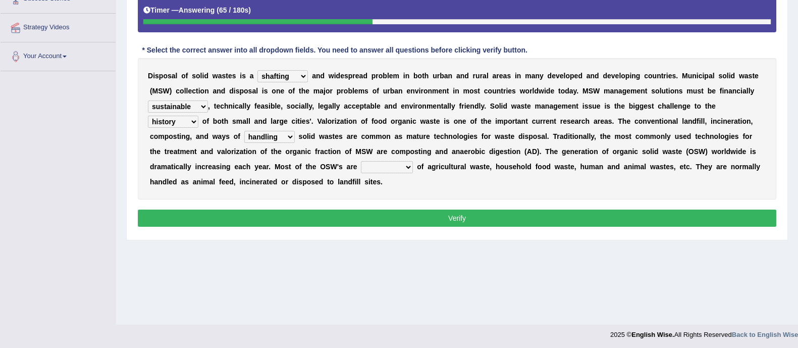
click at [244, 131] on select "reserving preserving deserving handling" at bounding box center [269, 137] width 50 height 12
click at [393, 165] on select "composed disposed composing disposing" at bounding box center [387, 167] width 52 height 12
select select "composed"
click at [361, 161] on select "composed disposed composing disposing" at bounding box center [387, 167] width 52 height 12
click at [390, 163] on select "composed disposed composing disposing" at bounding box center [387, 167] width 52 height 12
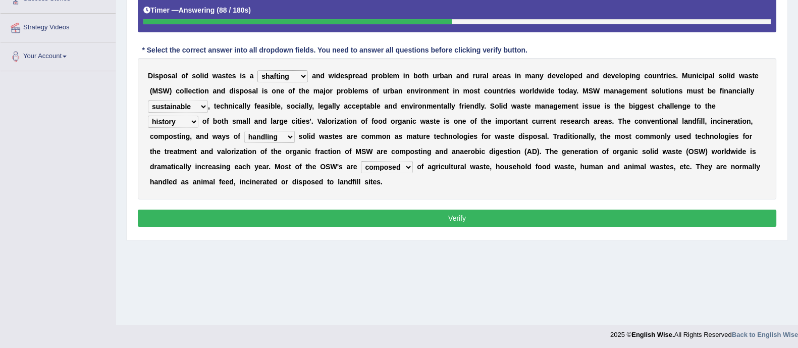
click at [390, 163] on select "composed disposed composing disposing" at bounding box center [387, 167] width 52 height 12
click at [419, 210] on button "Verify" at bounding box center [457, 217] width 639 height 17
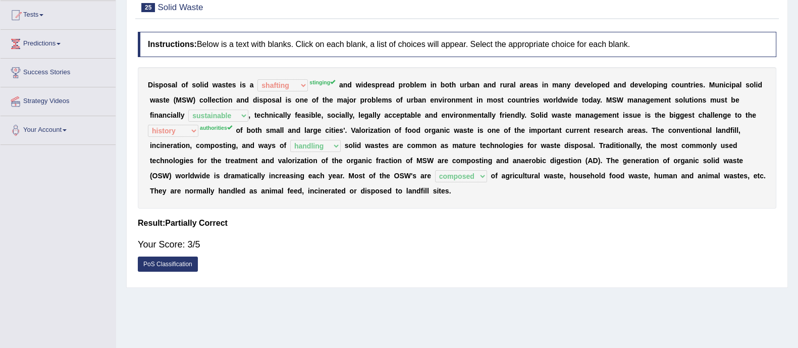
scroll to position [0, 0]
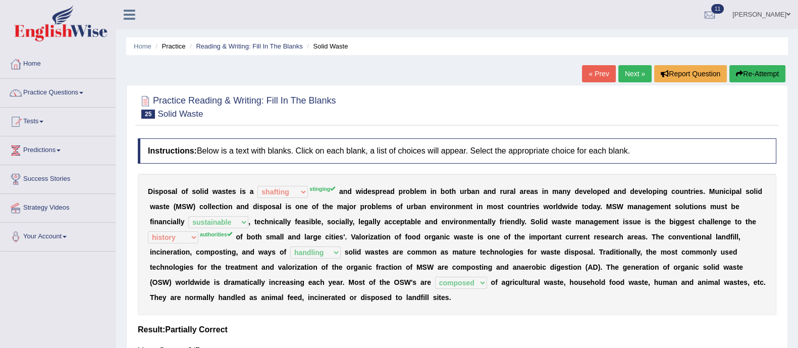
click at [633, 74] on link "Next »" at bounding box center [634, 73] width 33 height 17
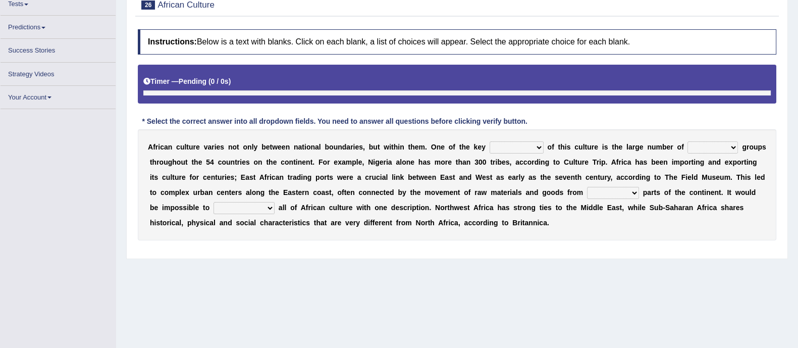
scroll to position [123, 0]
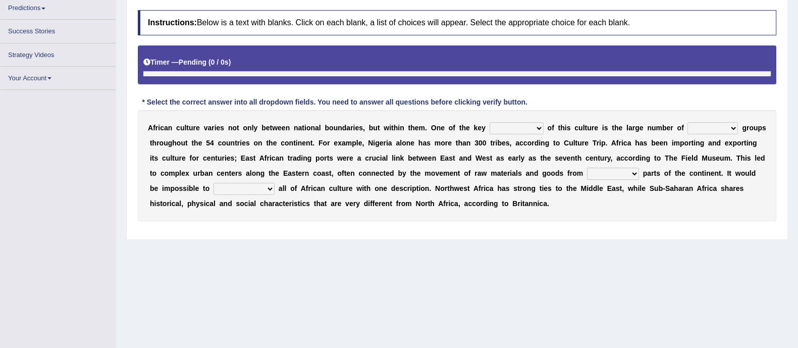
click at [520, 129] on select "conjectures features issues doubts" at bounding box center [517, 128] width 54 height 12
select select "features"
click at [490, 122] on select "conjectures features issues doubts" at bounding box center [517, 128] width 54 height 12
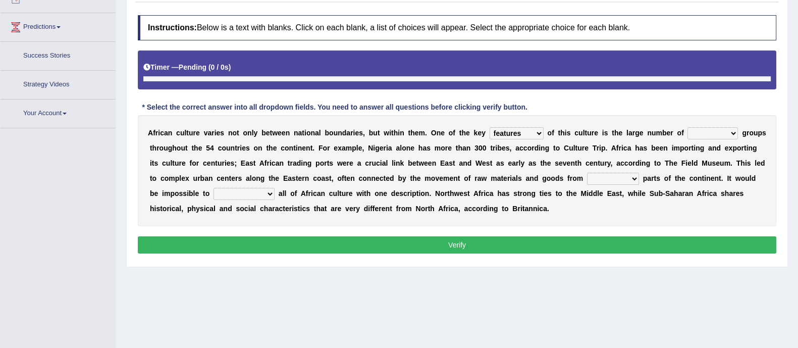
scroll to position [142, 0]
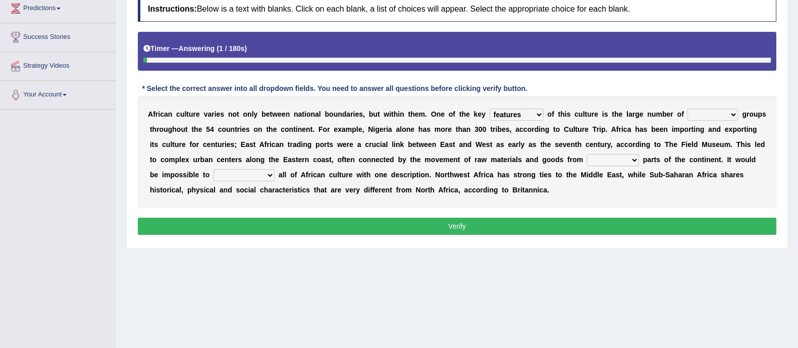
click at [708, 120] on div "A f r i c a n c u l t u r e v a r i e s n o t o n l y b e t w e e n n a t i o n…" at bounding box center [457, 151] width 639 height 111
click at [715, 116] on select "ethic ethnic eugenic epic" at bounding box center [713, 115] width 50 height 12
select select "epic"
click at [689, 109] on select "ethic ethnic eugenic epic" at bounding box center [713, 115] width 50 height 12
click at [639, 160] on select "forelocked interlocked unlocked landlocked" at bounding box center [613, 160] width 52 height 12
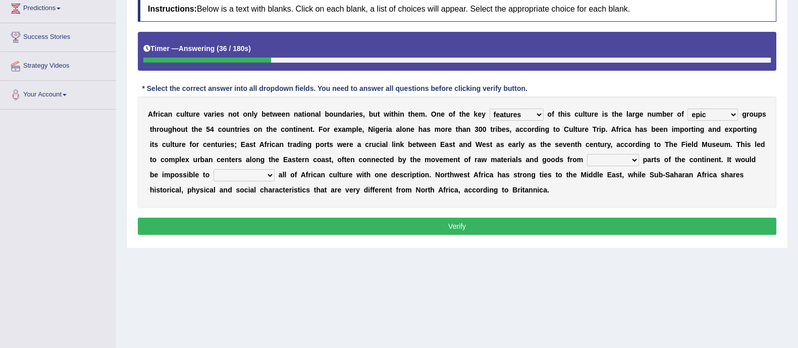
select select "interlocked"
click at [639, 154] on select "forelocked interlocked unlocked landlocked" at bounding box center [613, 160] width 52 height 12
click at [275, 171] on select "characterize conceptualize symbolize synthesize" at bounding box center [244, 175] width 61 height 12
select select "characterize"
click at [275, 169] on select "characterize conceptualize symbolize synthesize" at bounding box center [244, 175] width 61 height 12
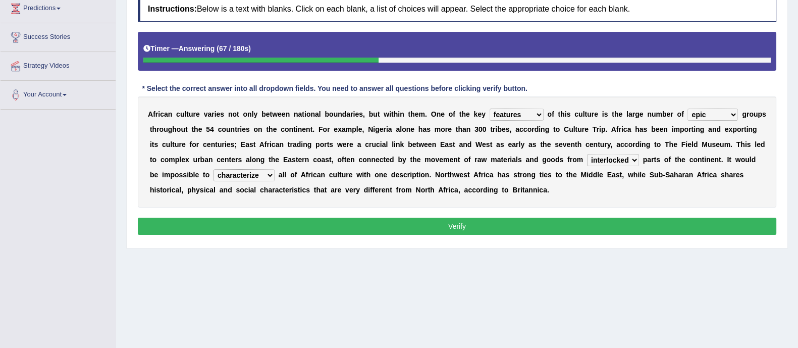
click at [379, 226] on button "Verify" at bounding box center [457, 226] width 639 height 17
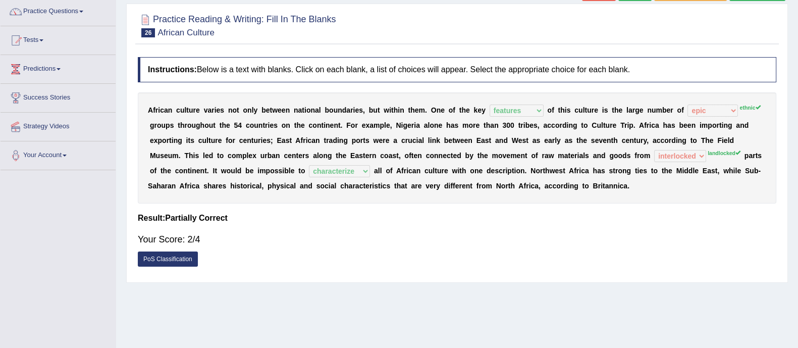
scroll to position [0, 0]
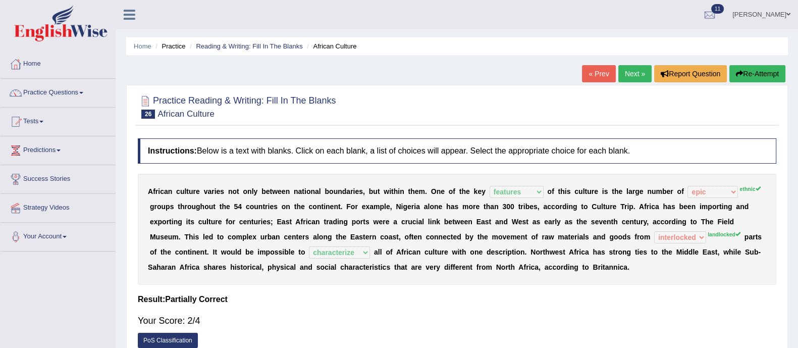
click at [624, 75] on link "Next »" at bounding box center [634, 73] width 33 height 17
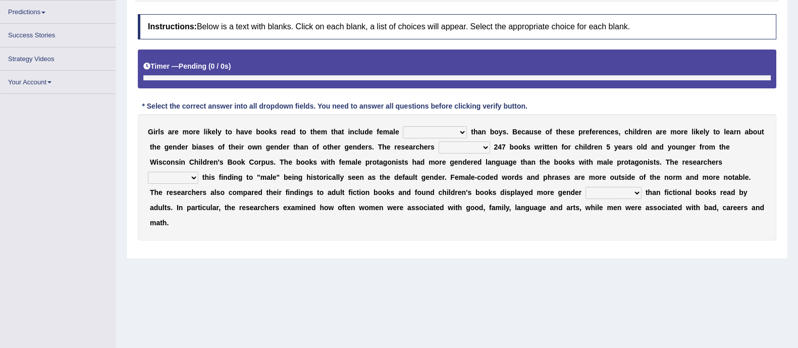
scroll to position [138, 0]
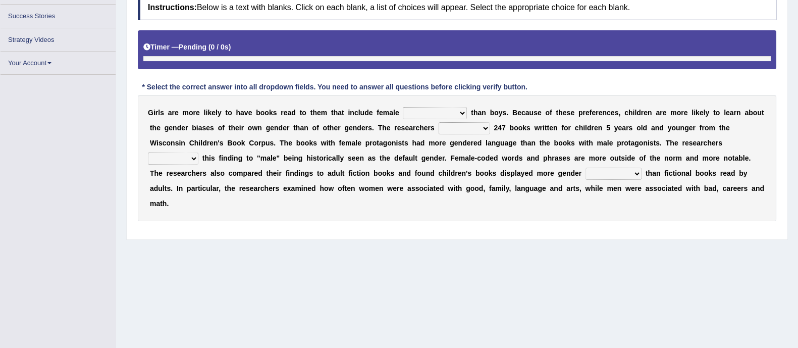
click at [437, 113] on select "protagonists cosmogonists agonists expressionists" at bounding box center [435, 113] width 64 height 12
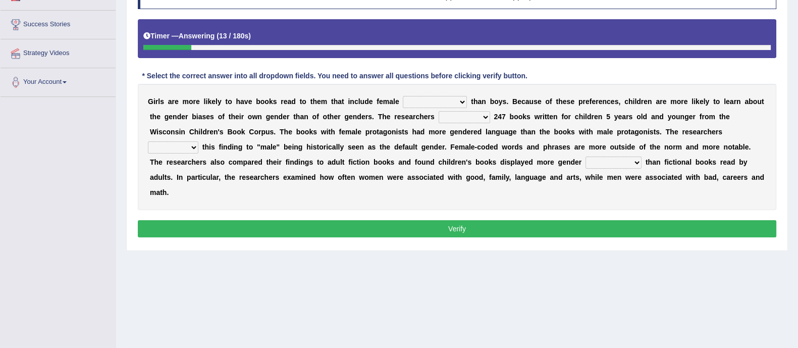
click at [403, 96] on select "protagonists cosmogonists agonists expressionists" at bounding box center [435, 102] width 64 height 12
click at [459, 115] on select "hydrolyzed paralyzed catalyzed analyzed" at bounding box center [464, 117] width 51 height 12
select select "analyzed"
click at [439, 111] on select "hydrolyzed paralyzed catalyzed analyzed" at bounding box center [464, 117] width 51 height 12
click at [169, 146] on select "contribute tribute distribute attribute" at bounding box center [173, 147] width 50 height 12
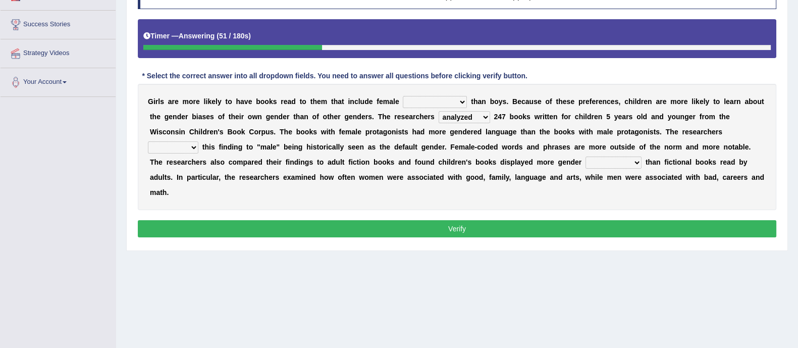
select select "contribute"
click at [148, 141] on select "contribute tribute distribute attribute" at bounding box center [173, 147] width 50 height 12
click at [602, 163] on select "stereotypes teletypes prototypes electrotypes" at bounding box center [614, 162] width 56 height 12
select select "stereotypes"
click at [586, 156] on select "stereotypes teletypes prototypes electrotypes" at bounding box center [614, 162] width 56 height 12
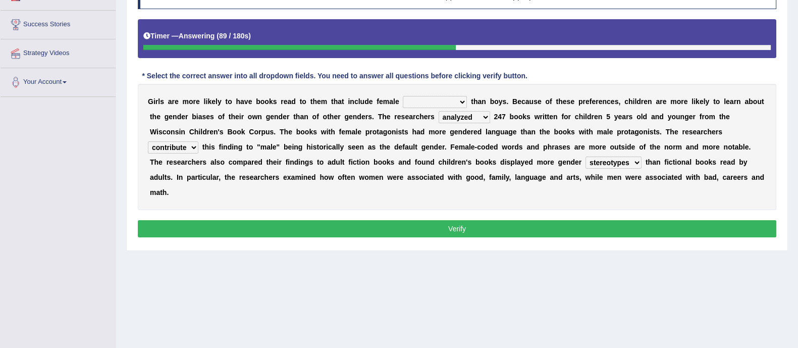
click at [421, 93] on div "G i r l s a r e m o r e l i k e l y t o h a v e b o o k s r e a d t o t h e m t…" at bounding box center [457, 147] width 639 height 126
click at [422, 102] on select "protagonists cosmogonists agonists expressionists" at bounding box center [435, 102] width 64 height 12
click at [403, 96] on select "protagonists cosmogonists agonists expressionists" at bounding box center [435, 102] width 64 height 12
click at [424, 97] on select "protagonists cosmogonists agonists expressionists" at bounding box center [435, 102] width 64 height 12
select select "expressionists"
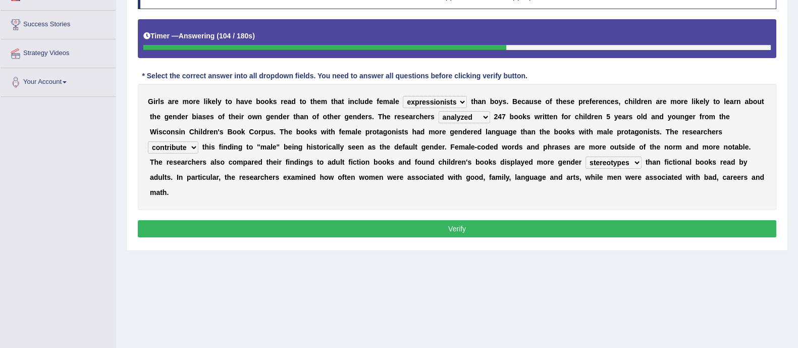
click at [403, 96] on select "protagonists cosmogonists agonists expressionists" at bounding box center [435, 102] width 64 height 12
click at [425, 233] on button "Verify" at bounding box center [457, 228] width 639 height 17
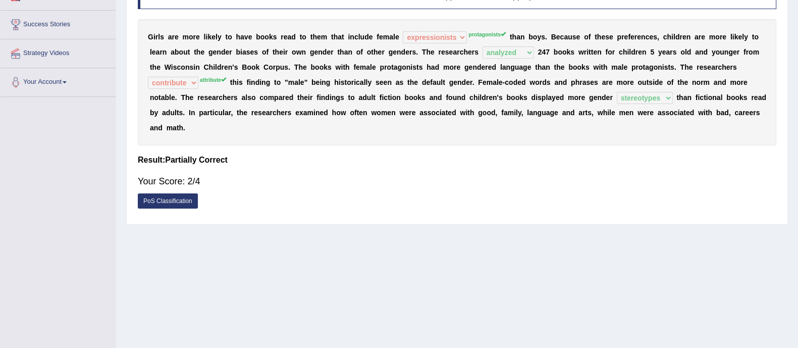
click at [441, 150] on div "Instructions: Below is a text with blanks. Click on each blank, a list of choic…" at bounding box center [457, 99] width 644 height 240
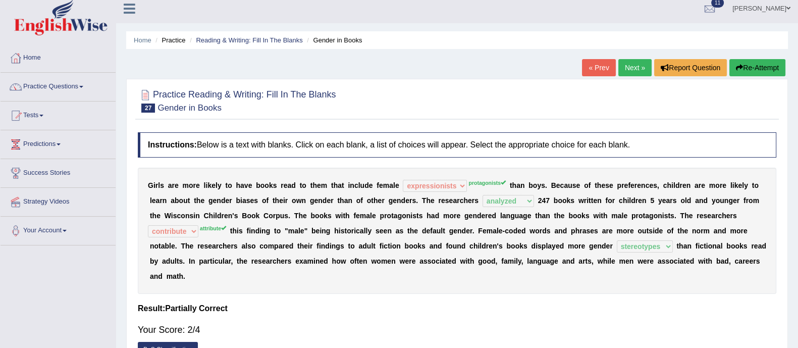
scroll to position [3, 0]
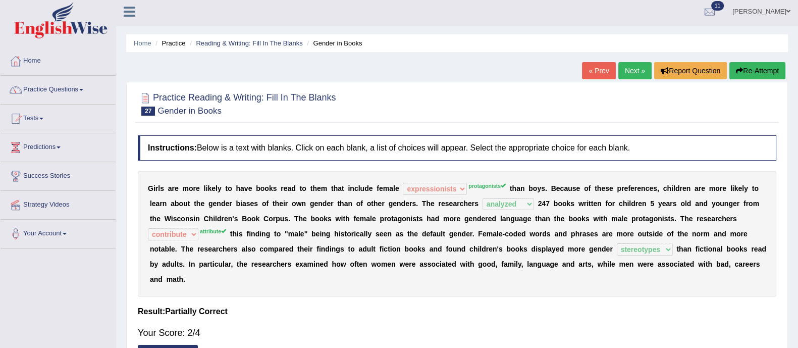
click at [632, 68] on link "Next »" at bounding box center [634, 70] width 33 height 17
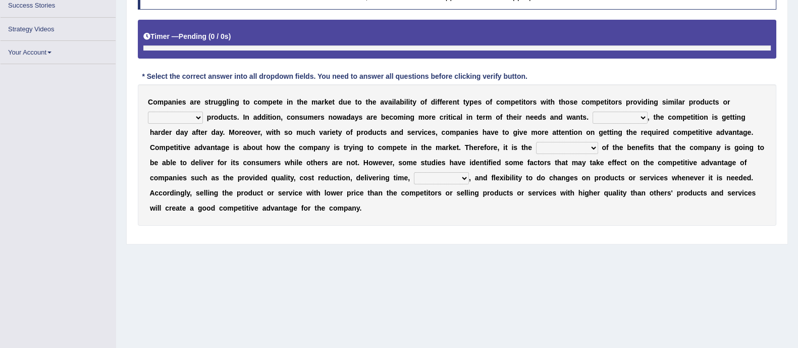
scroll to position [150, 0]
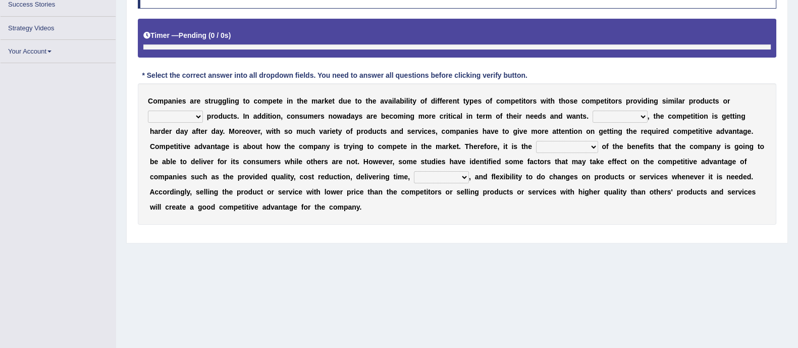
click at [175, 120] on select "constitution restitution substitution institution" at bounding box center [175, 117] width 55 height 12
select select "substitution"
click at [148, 111] on select "constitution restitution substitution institution" at bounding box center [175, 117] width 55 height 12
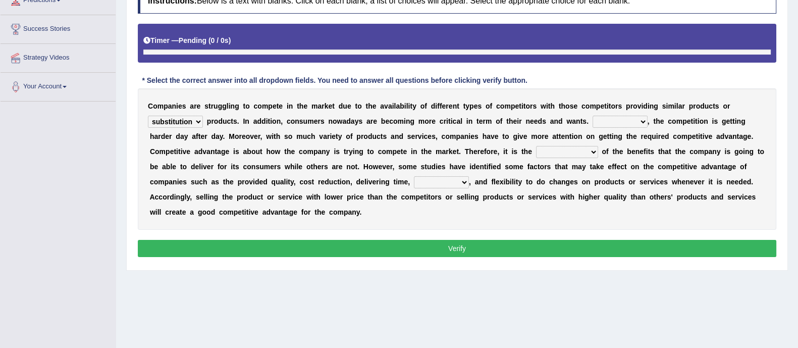
scroll to position [174, 0]
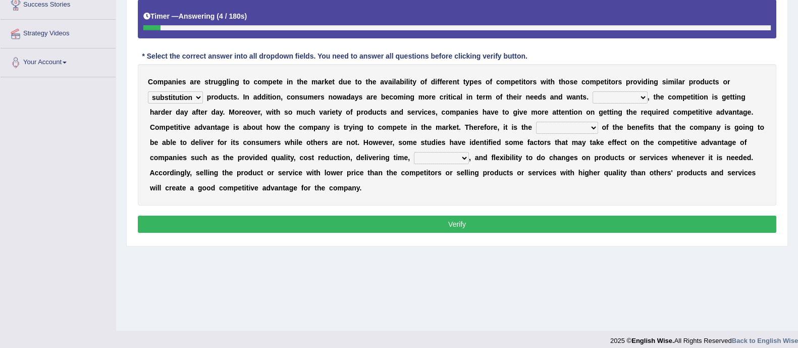
click at [635, 94] on select "However Instead Additionally Therefore" at bounding box center [620, 97] width 55 height 12
select select "However"
click at [593, 91] on select "However Instead Additionally Therefore" at bounding box center [620, 97] width 55 height 12
click at [558, 126] on select "dissemination ordination determination incarnation" at bounding box center [567, 128] width 62 height 12
select select "determination"
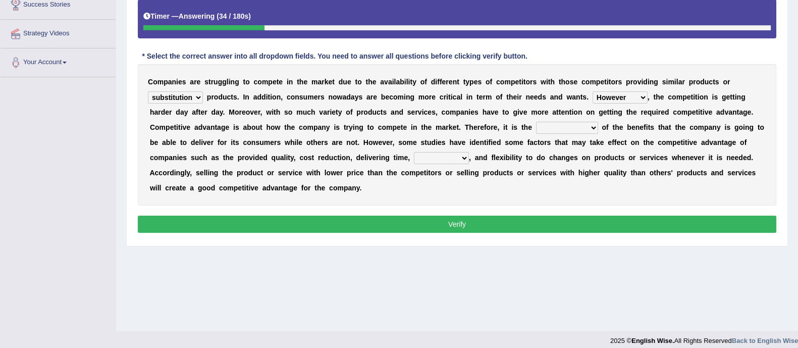
click at [536, 122] on select "dissemination ordination determination incarnation" at bounding box center [567, 128] width 62 height 12
click at [443, 159] on select "captivation aggregation deprivation innovation" at bounding box center [441, 158] width 55 height 12
select select "innovation"
click at [414, 152] on select "captivation aggregation deprivation innovation" at bounding box center [441, 158] width 55 height 12
click at [179, 98] on select "constitution restitution substitution institution" at bounding box center [175, 97] width 55 height 12
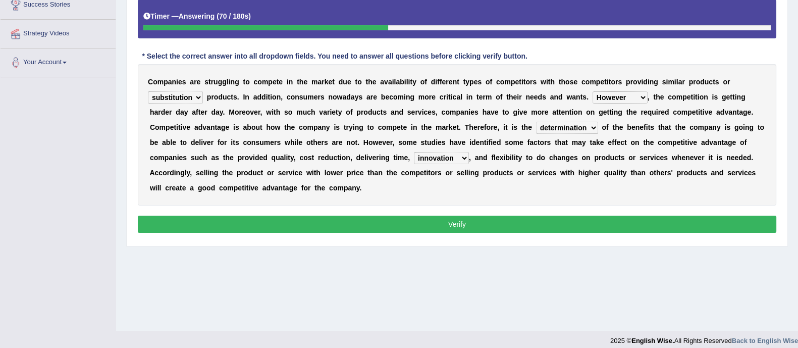
click at [179, 98] on select "constitution restitution substitution institution" at bounding box center [175, 97] width 55 height 12
click at [230, 223] on button "Verify" at bounding box center [457, 224] width 639 height 17
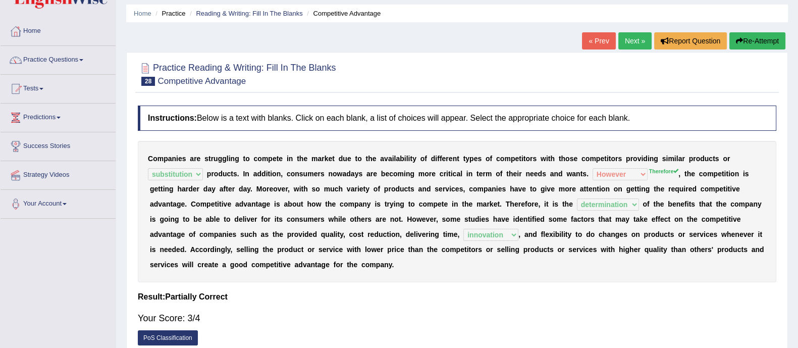
scroll to position [32, 0]
